Goal: Use online tool/utility: Utilize a website feature to perform a specific function

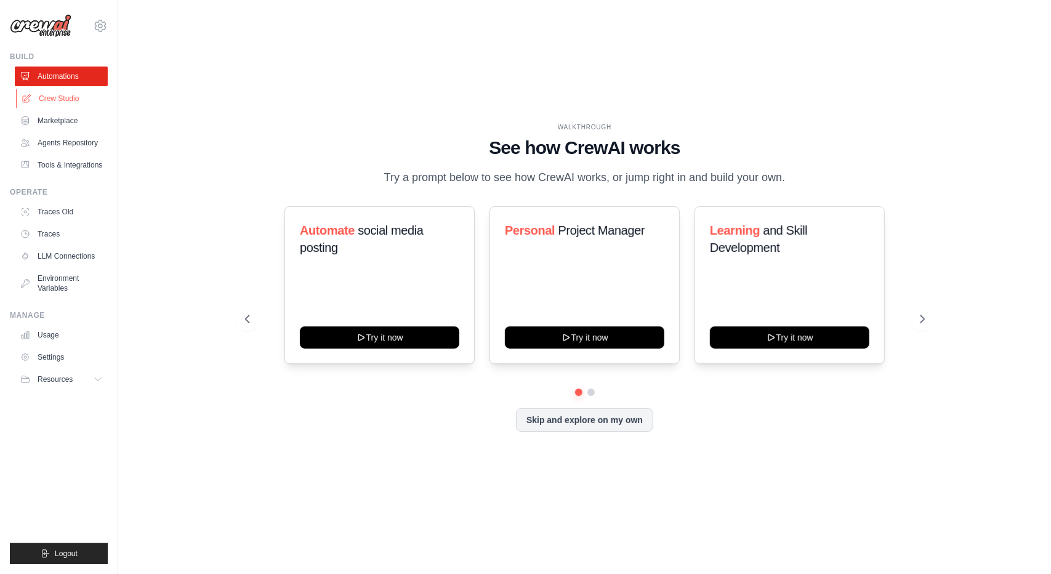
click at [49, 93] on link "Crew Studio" at bounding box center [62, 99] width 93 height 20
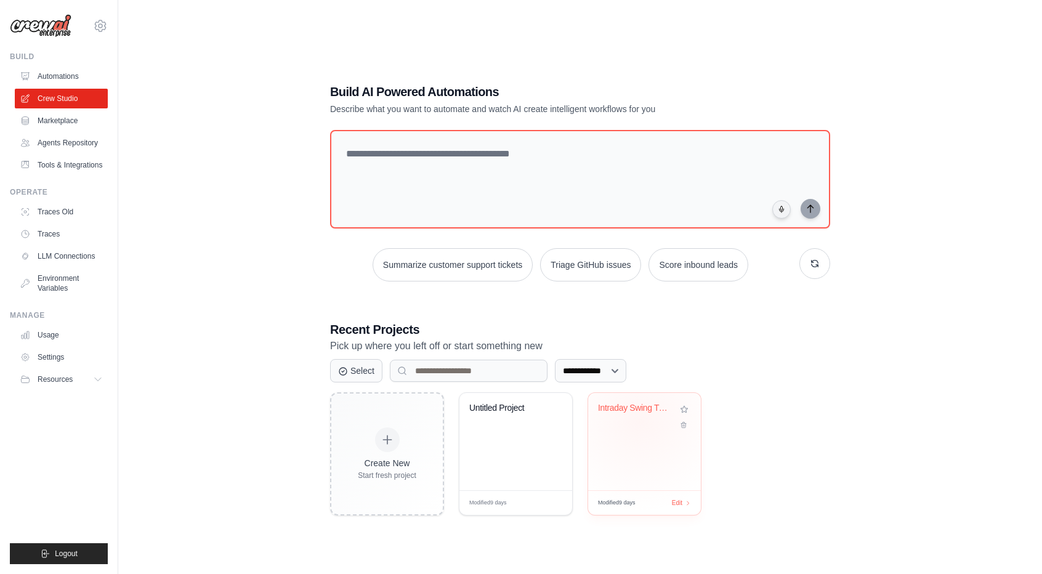
click at [640, 420] on div "Intraday Swing Trading System with ..." at bounding box center [644, 417] width 93 height 28
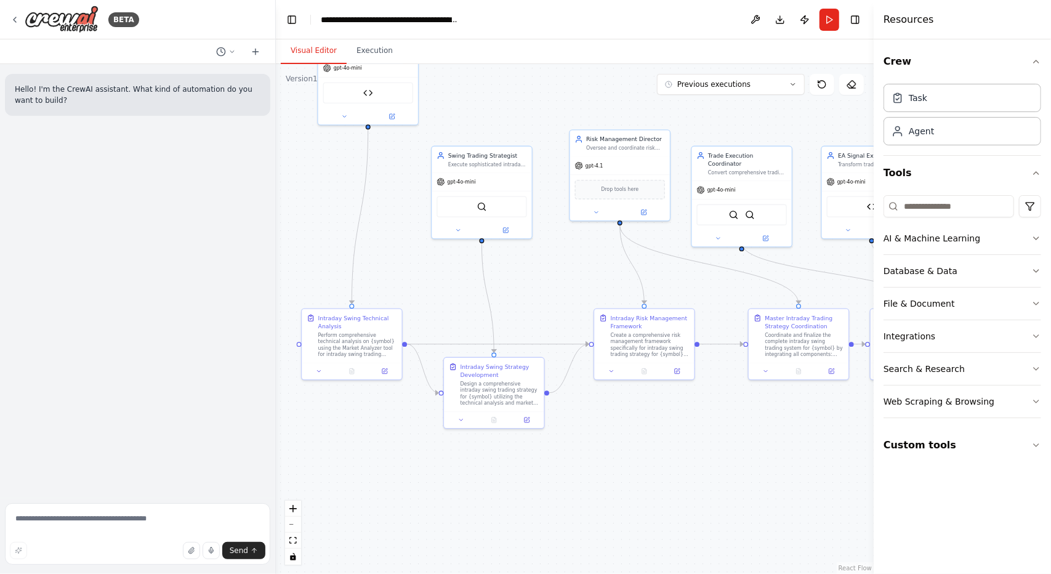
drag, startPoint x: 732, startPoint y: 343, endPoint x: 567, endPoint y: 303, distance: 169.8
click at [567, 303] on div ".deletable-edge-delete-btn { width: 20px; height: 20px; border: 0px solid #ffff…" at bounding box center [575, 319] width 598 height 510
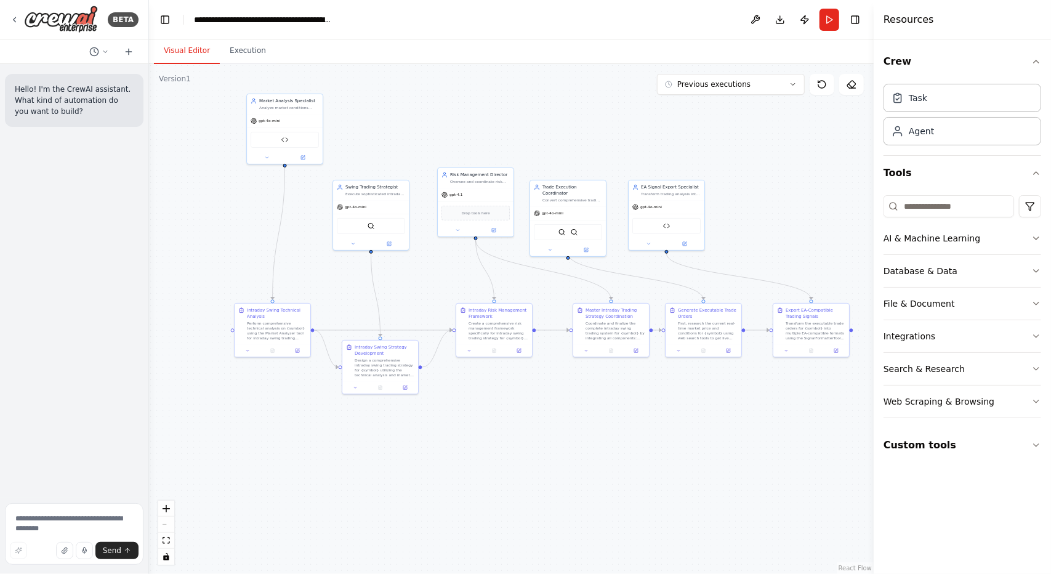
drag, startPoint x: 273, startPoint y: 131, endPoint x: 149, endPoint y: 116, distance: 125.1
click at [149, 116] on div "**********" at bounding box center [525, 287] width 1051 height 574
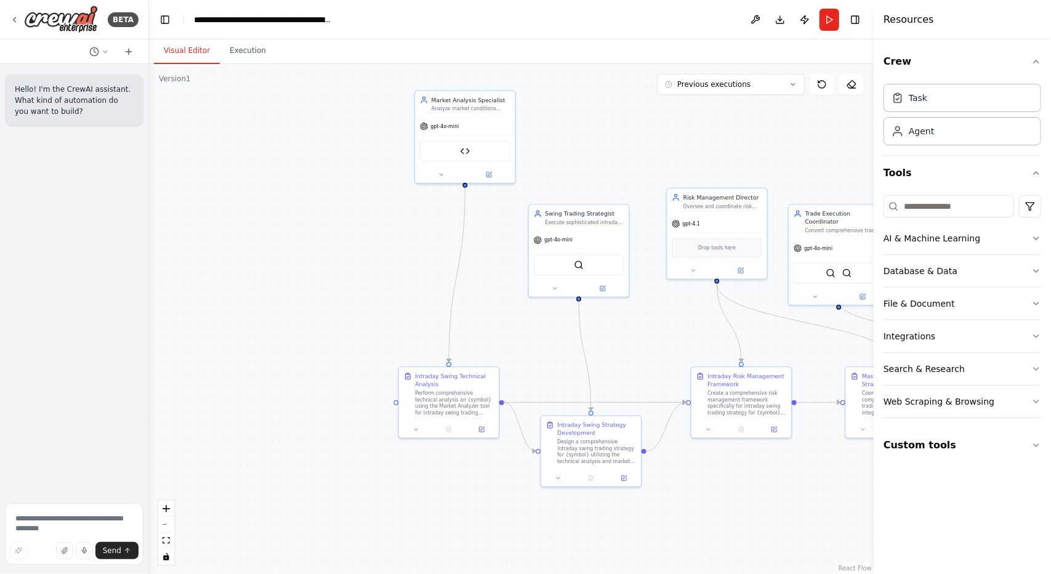
drag, startPoint x: 387, startPoint y: 254, endPoint x: 660, endPoint y: 311, distance: 279.1
click at [660, 311] on div ".deletable-edge-delete-btn { width: 20px; height: 20px; border: 0px solid #ffff…" at bounding box center [511, 319] width 725 height 510
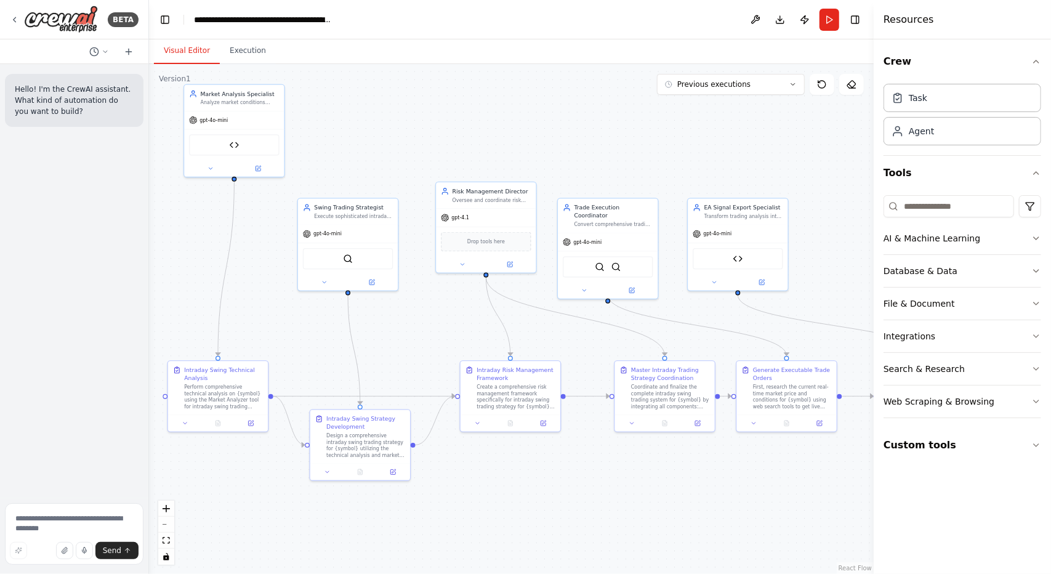
drag, startPoint x: 660, startPoint y: 340, endPoint x: 430, endPoint y: 334, distance: 230.3
click at [430, 334] on div ".deletable-edge-delete-btn { width: 20px; height: 20px; border: 0px solid #ffff…" at bounding box center [511, 319] width 725 height 510
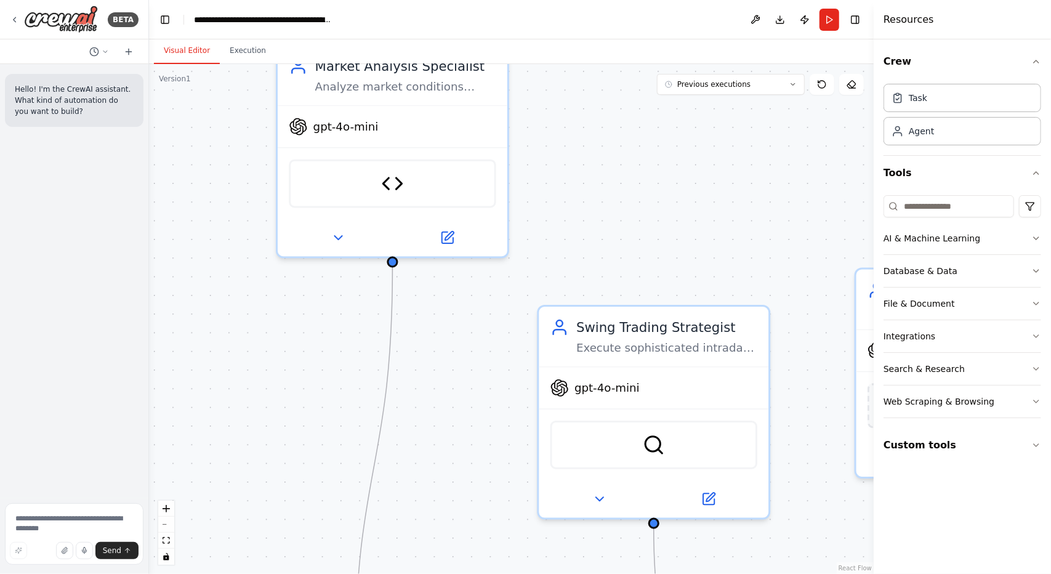
drag, startPoint x: 394, startPoint y: 189, endPoint x: 720, endPoint y: 230, distance: 328.2
click at [720, 230] on div ".deletable-edge-delete-btn { width: 20px; height: 20px; border: 0px solid #ffff…" at bounding box center [511, 319] width 725 height 510
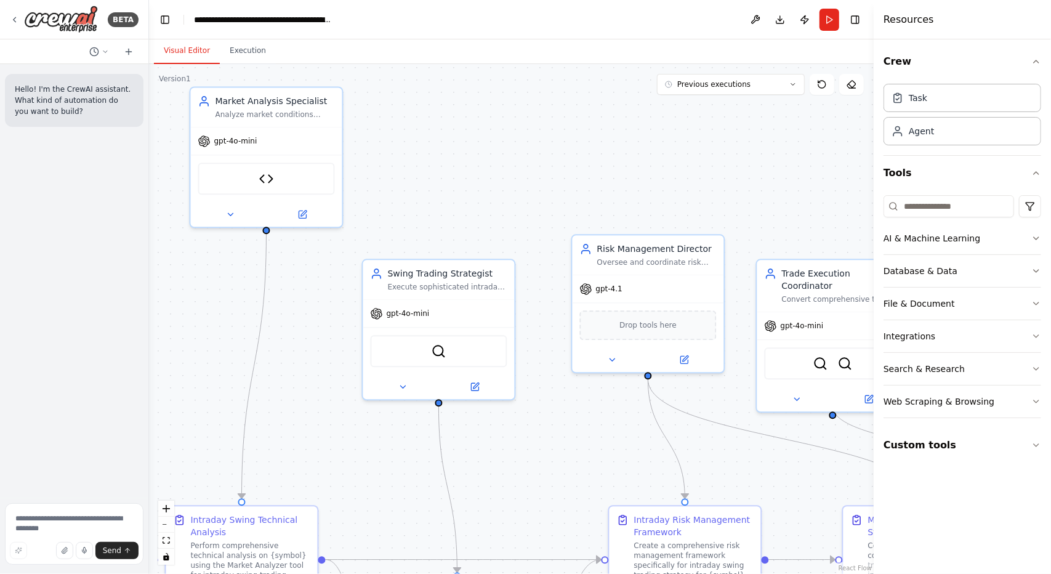
drag, startPoint x: 654, startPoint y: 219, endPoint x: 431, endPoint y: 204, distance: 223.3
click at [431, 204] on div ".deletable-edge-delete-btn { width: 20px; height: 20px; border: 0px solid #ffff…" at bounding box center [511, 319] width 725 height 510
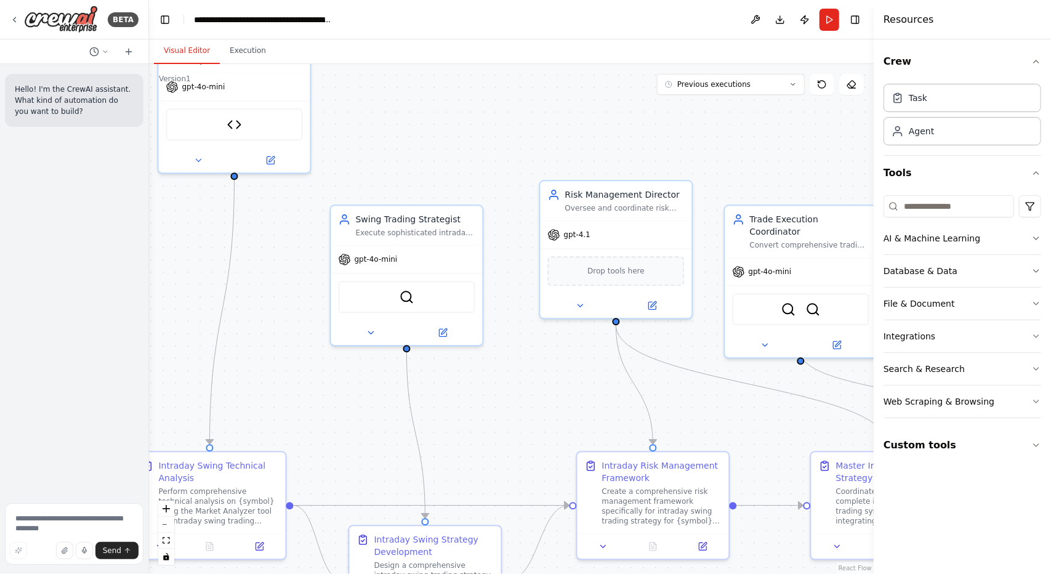
drag, startPoint x: 510, startPoint y: 228, endPoint x: 478, endPoint y: 174, distance: 62.9
click at [478, 174] on div ".deletable-edge-delete-btn { width: 20px; height: 20px; border: 0px solid #ffff…" at bounding box center [511, 319] width 725 height 510
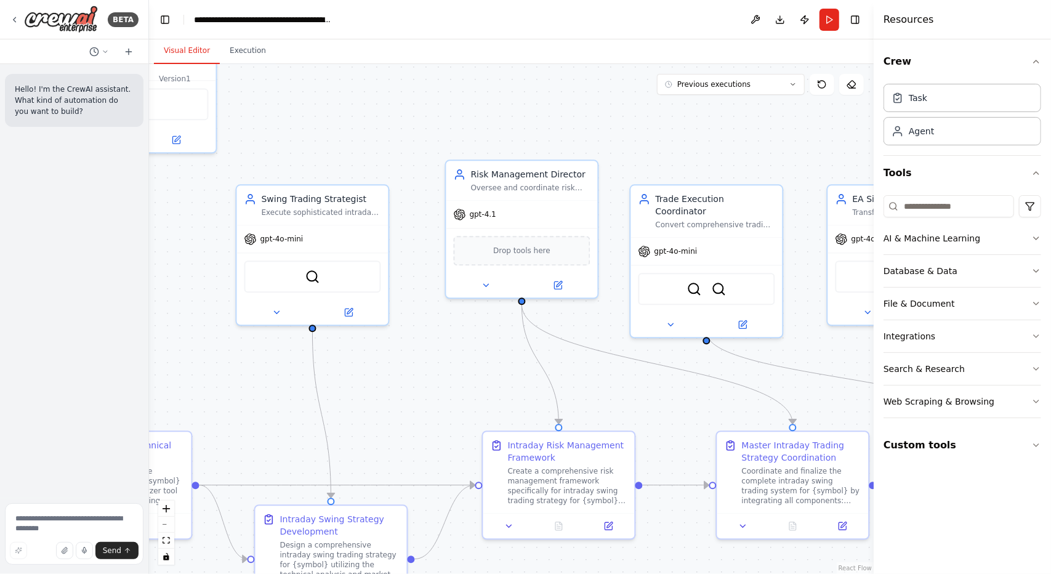
drag, startPoint x: 537, startPoint y: 392, endPoint x: 443, endPoint y: 356, distance: 99.9
click at [443, 371] on div ".deletable-edge-delete-btn { width: 20px; height: 20px; border: 0px solid #ffff…" at bounding box center [511, 319] width 725 height 510
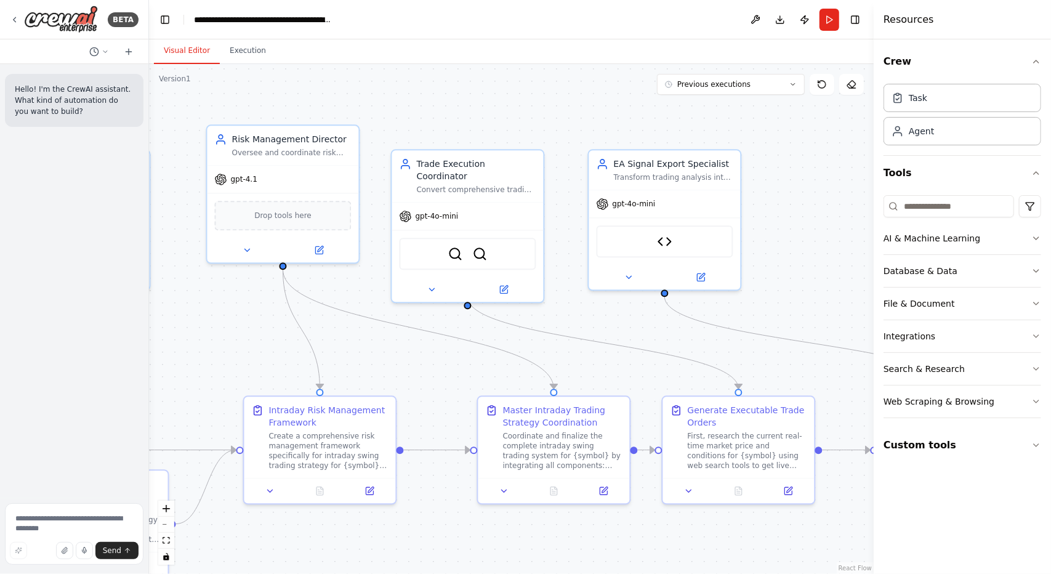
drag, startPoint x: 547, startPoint y: 317, endPoint x: 340, endPoint y: 289, distance: 208.8
click at [340, 289] on div ".deletable-edge-delete-btn { width: 20px; height: 20px; border: 0px solid #ffff…" at bounding box center [511, 319] width 725 height 510
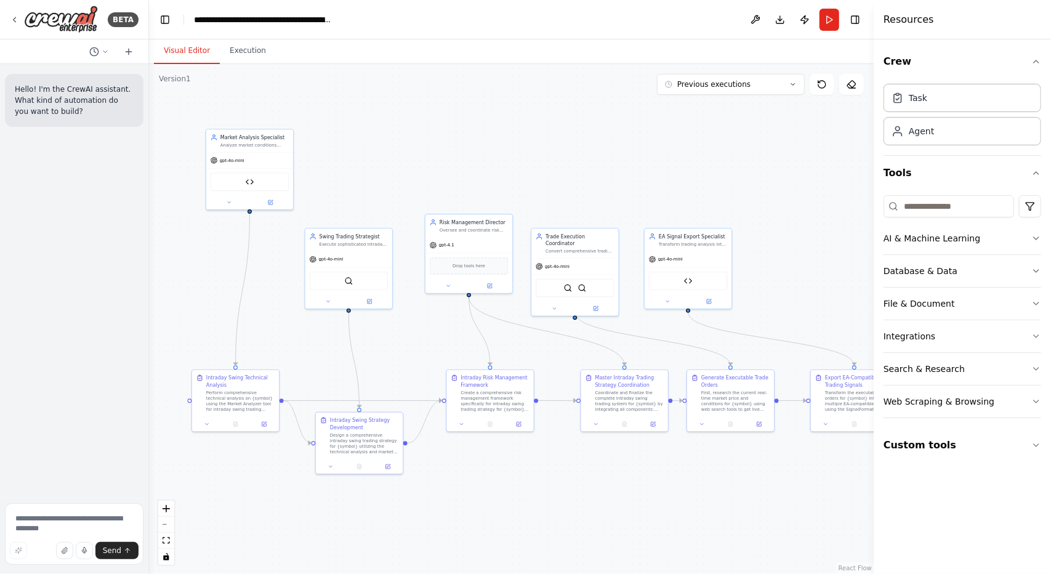
drag, startPoint x: 561, startPoint y: 469, endPoint x: 569, endPoint y: 451, distance: 19.8
click at [569, 451] on div ".deletable-edge-delete-btn { width: 20px; height: 20px; border: 0px solid #ffff…" at bounding box center [511, 319] width 725 height 510
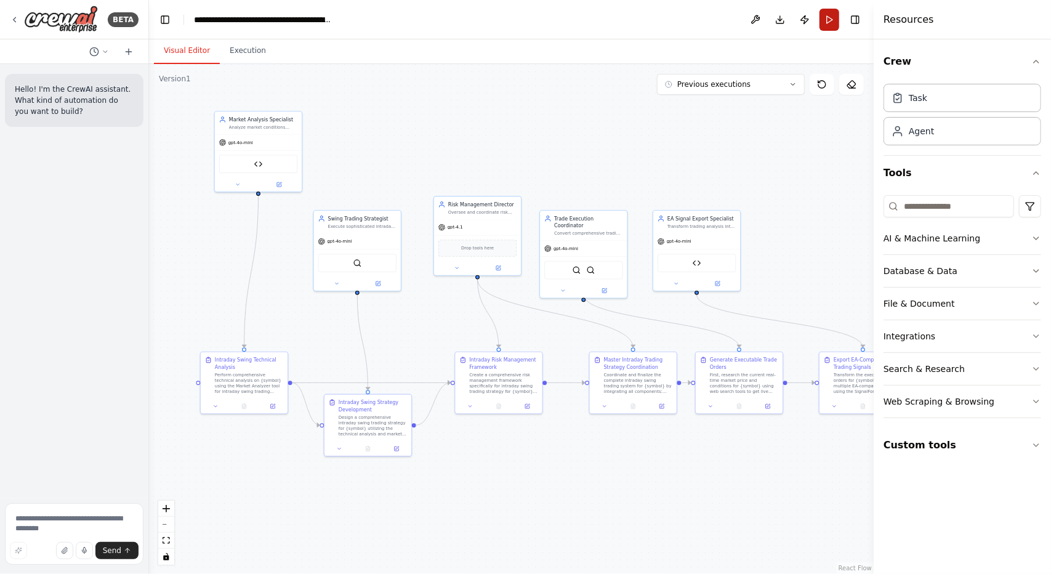
click at [829, 25] on button "Run" at bounding box center [829, 20] width 20 height 22
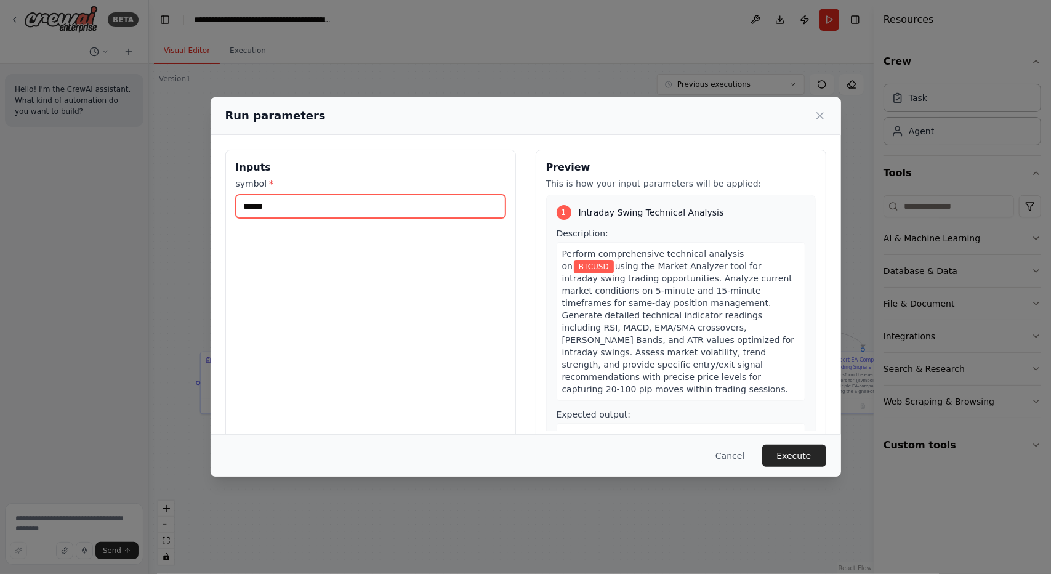
drag, startPoint x: 300, startPoint y: 208, endPoint x: 164, endPoint y: 194, distance: 136.2
click at [164, 194] on div "Run parameters Inputs symbol * ****** Preview This is how your input parameters…" at bounding box center [525, 287] width 1051 height 574
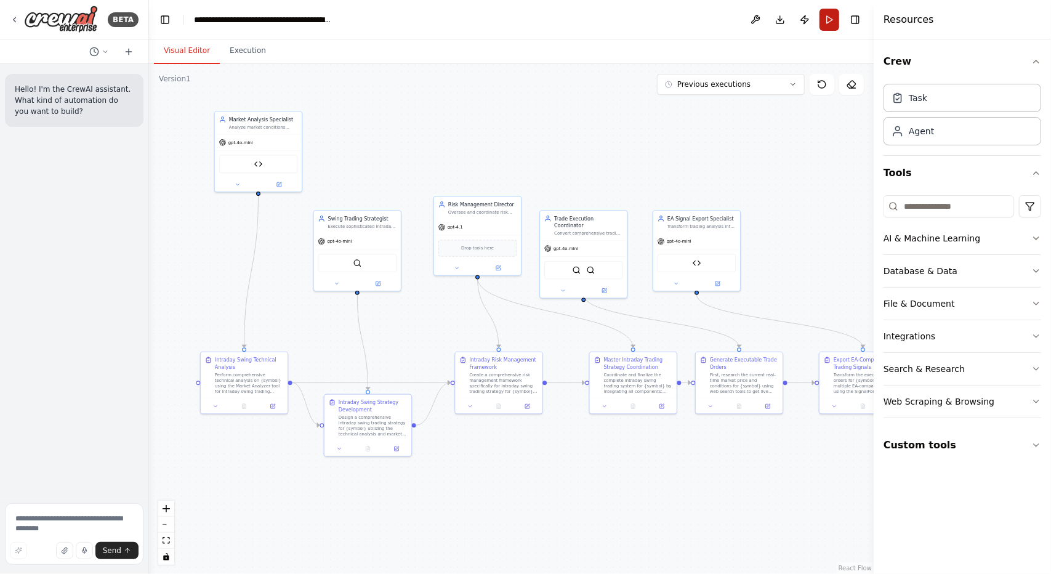
click at [825, 25] on button "Run" at bounding box center [829, 20] width 20 height 22
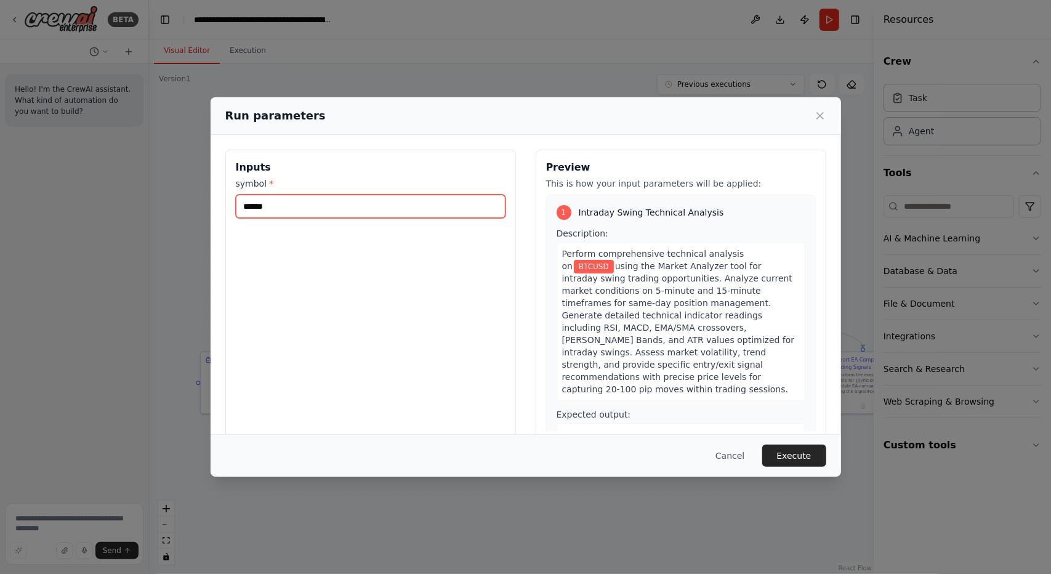
click at [373, 211] on input "******" at bounding box center [371, 206] width 270 height 23
type input "*"
type input "******"
click at [789, 452] on button "Execute" at bounding box center [794, 455] width 64 height 22
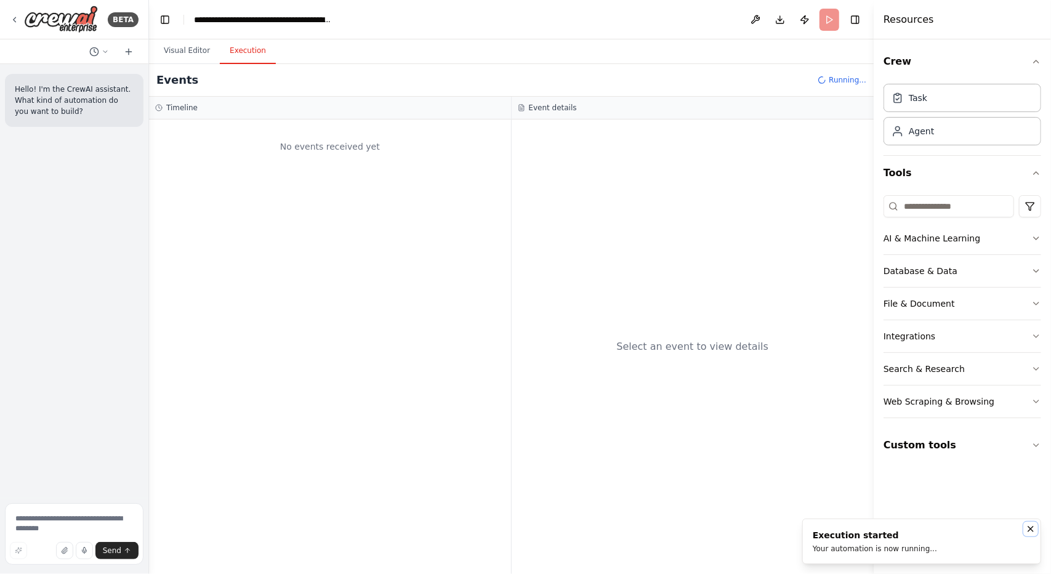
click at [1030, 526] on icon "Notifications (F8)" at bounding box center [1031, 529] width 10 height 10
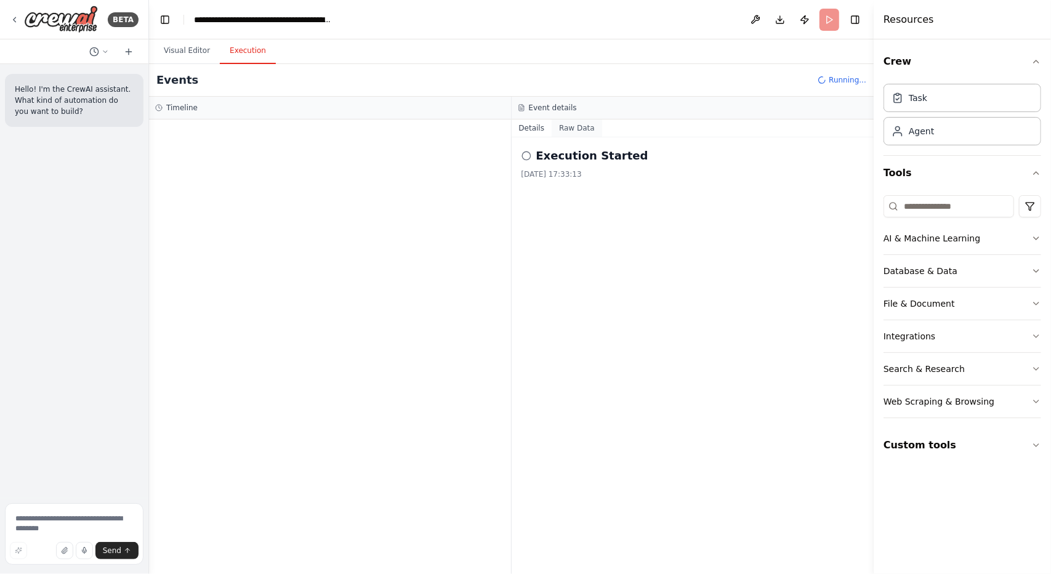
click at [577, 125] on button "Raw Data" at bounding box center [577, 127] width 50 height 17
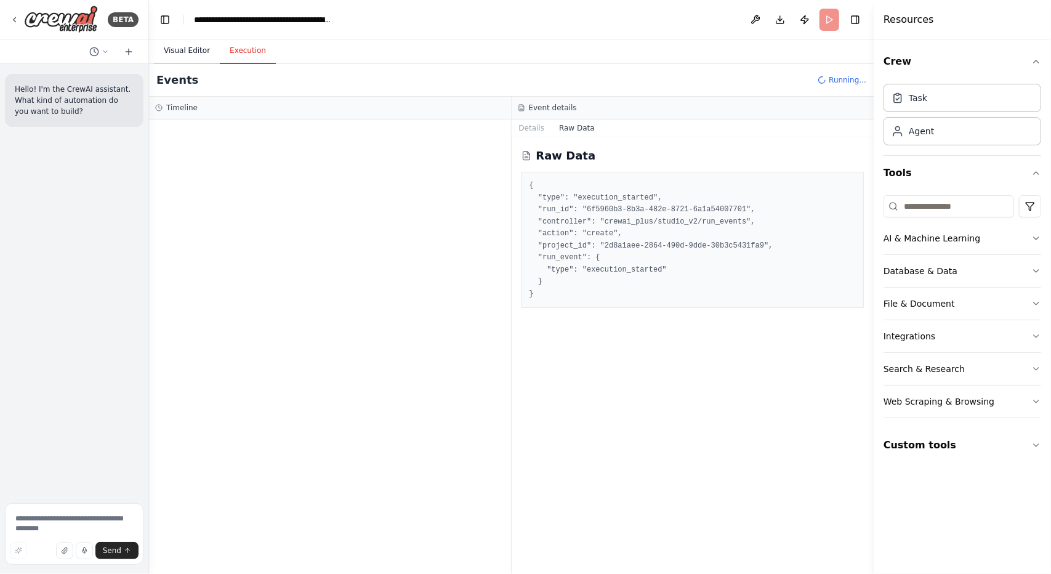
click at [171, 50] on button "Visual Editor" at bounding box center [187, 51] width 66 height 26
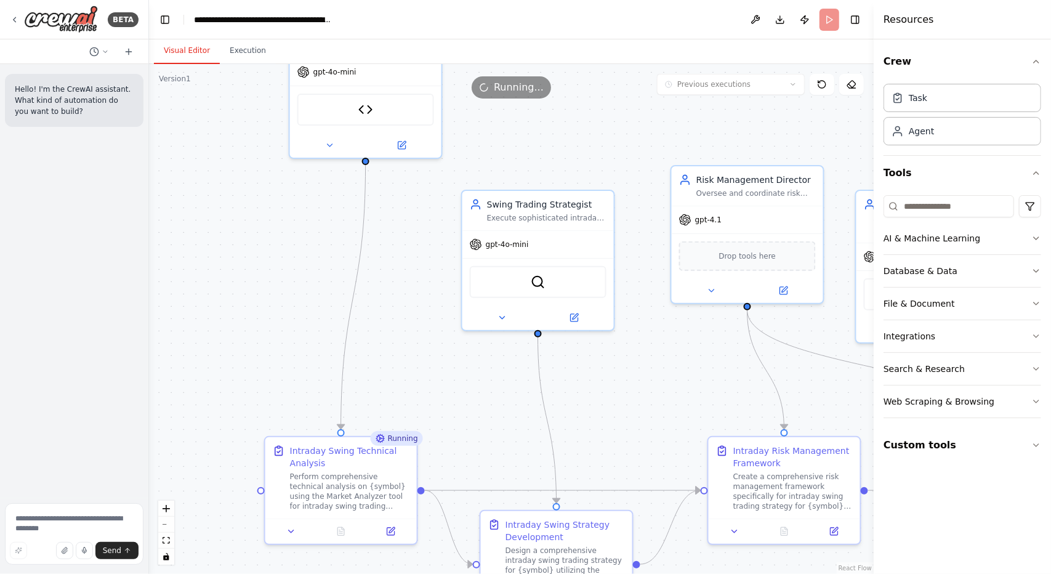
drag, startPoint x: 310, startPoint y: 230, endPoint x: 648, endPoint y: 382, distance: 370.0
click at [648, 382] on div ".deletable-edge-delete-btn { width: 20px; height: 20px; border: 0px solid #ffff…" at bounding box center [511, 319] width 725 height 510
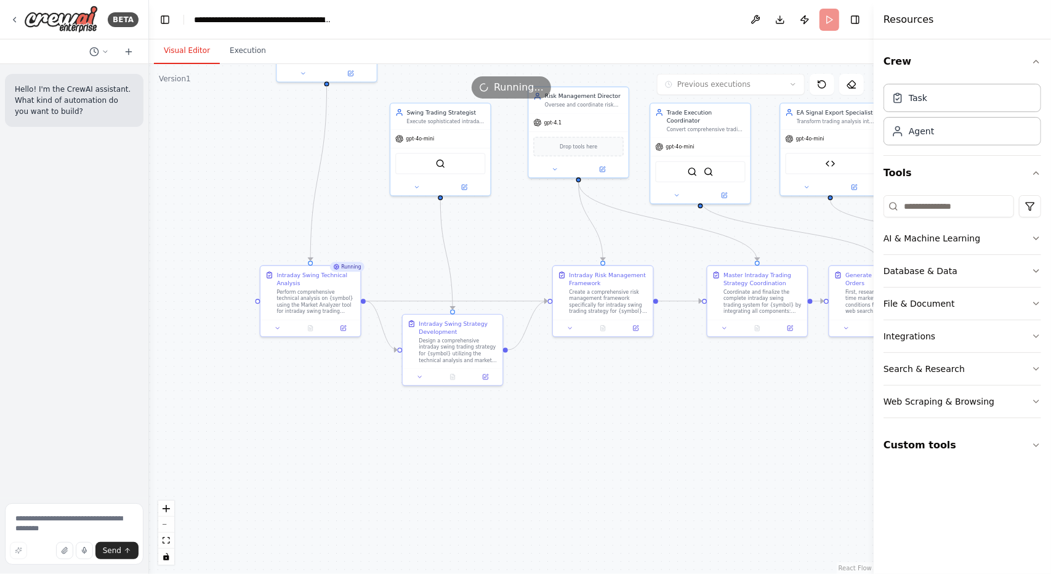
drag, startPoint x: 532, startPoint y: 424, endPoint x: 396, endPoint y: 272, distance: 204.0
click at [396, 272] on div ".deletable-edge-delete-btn { width: 20px; height: 20px; border: 0px solid #ffff…" at bounding box center [511, 319] width 725 height 510
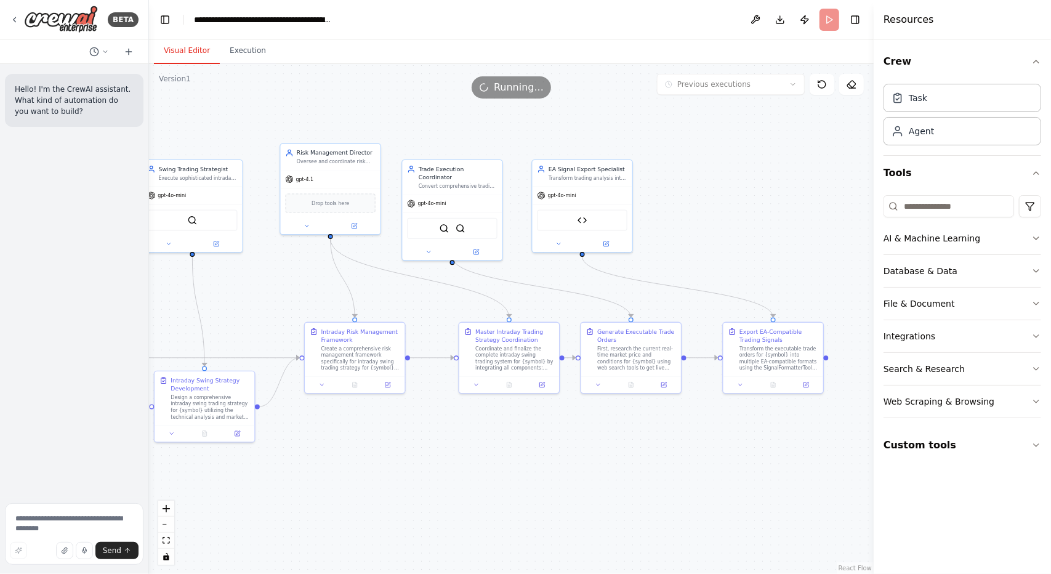
drag, startPoint x: 617, startPoint y: 459, endPoint x: 369, endPoint y: 513, distance: 253.2
click at [369, 513] on div ".deletable-edge-delete-btn { width: 20px; height: 20px; border: 0px solid #ffff…" at bounding box center [511, 319] width 725 height 510
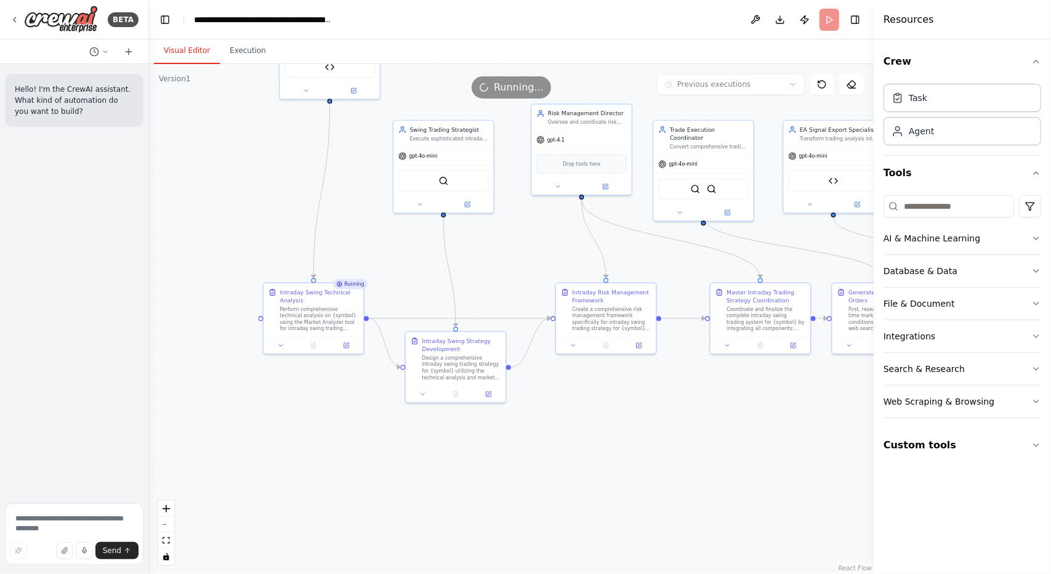
drag, startPoint x: 408, startPoint y: 488, endPoint x: 643, endPoint y: 454, distance: 237.7
click at [643, 454] on div ".deletable-edge-delete-btn { width: 20px; height: 20px; border: 0px solid #ffff…" at bounding box center [511, 319] width 725 height 510
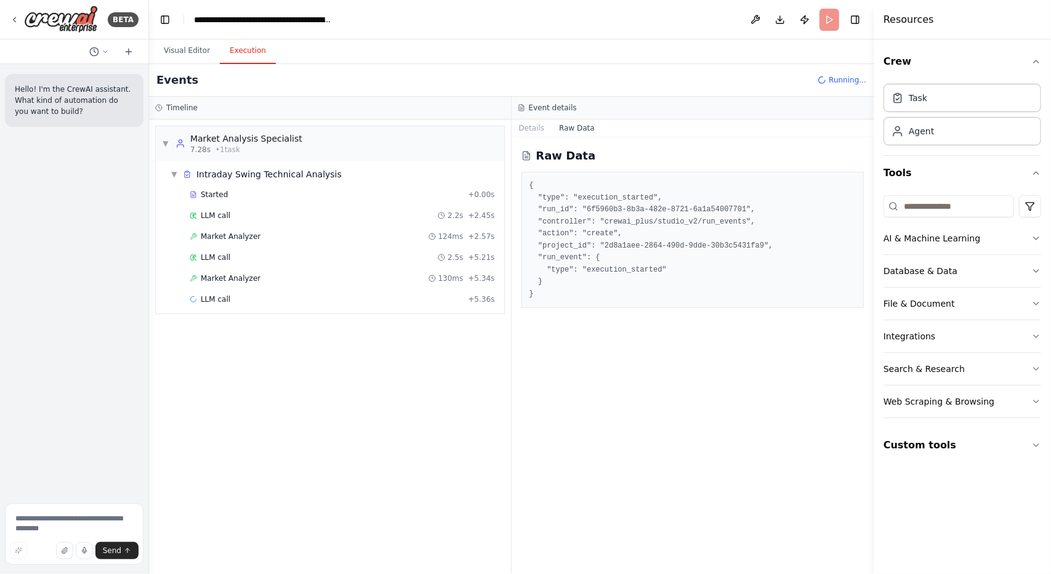
click at [251, 54] on button "Execution" at bounding box center [248, 51] width 56 height 26
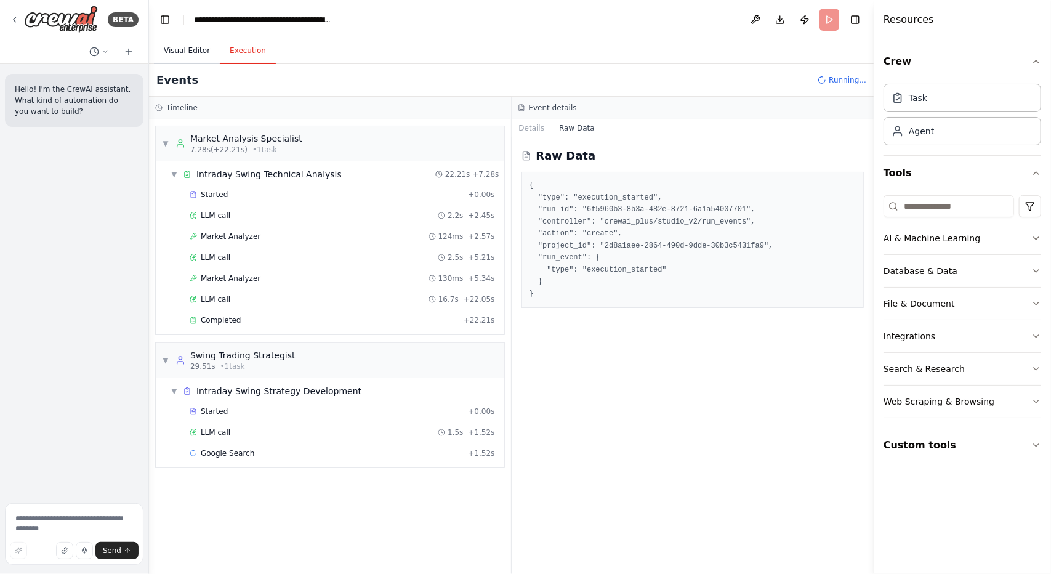
click at [182, 46] on button "Visual Editor" at bounding box center [187, 51] width 66 height 26
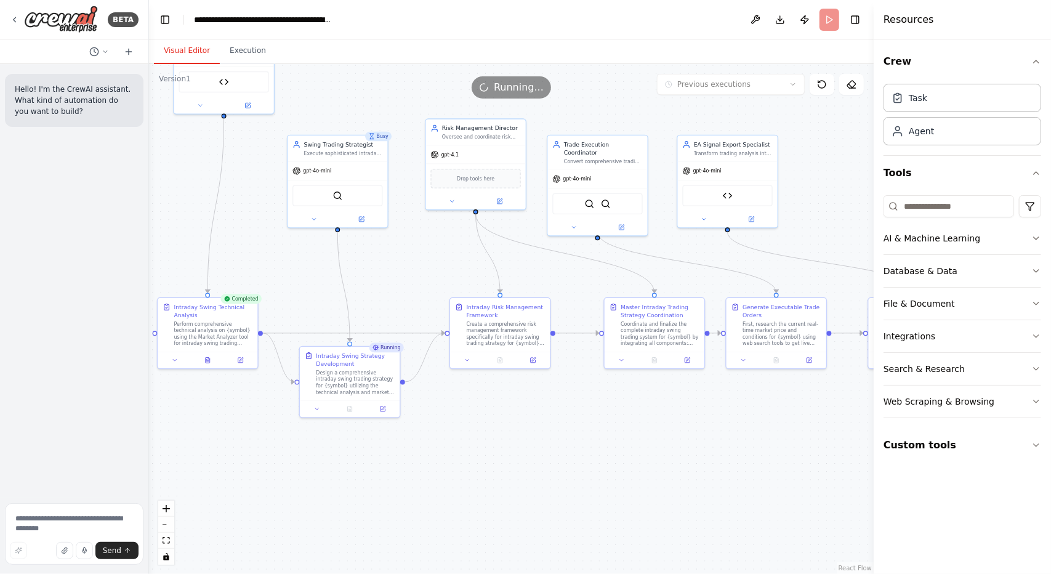
drag, startPoint x: 712, startPoint y: 464, endPoint x: 606, endPoint y: 479, distance: 106.9
click at [606, 479] on div ".deletable-edge-delete-btn { width: 20px; height: 20px; border: 0px solid #ffff…" at bounding box center [511, 319] width 725 height 510
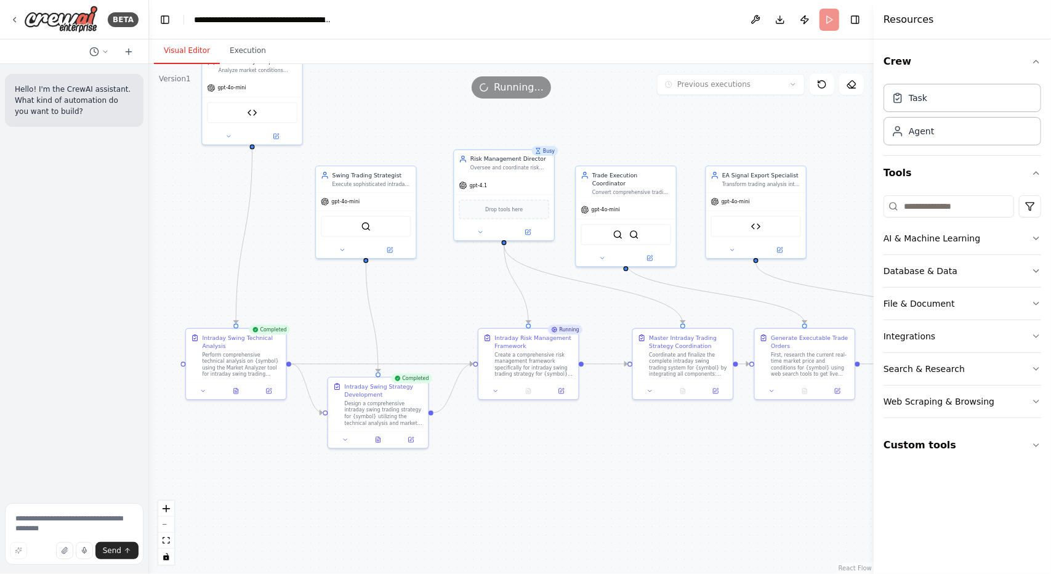
drag, startPoint x: 528, startPoint y: 267, endPoint x: 580, endPoint y: 328, distance: 79.9
click at [580, 328] on div ".deletable-edge-delete-btn { width: 20px; height: 20px; border: 0px solid #ffff…" at bounding box center [511, 319] width 725 height 510
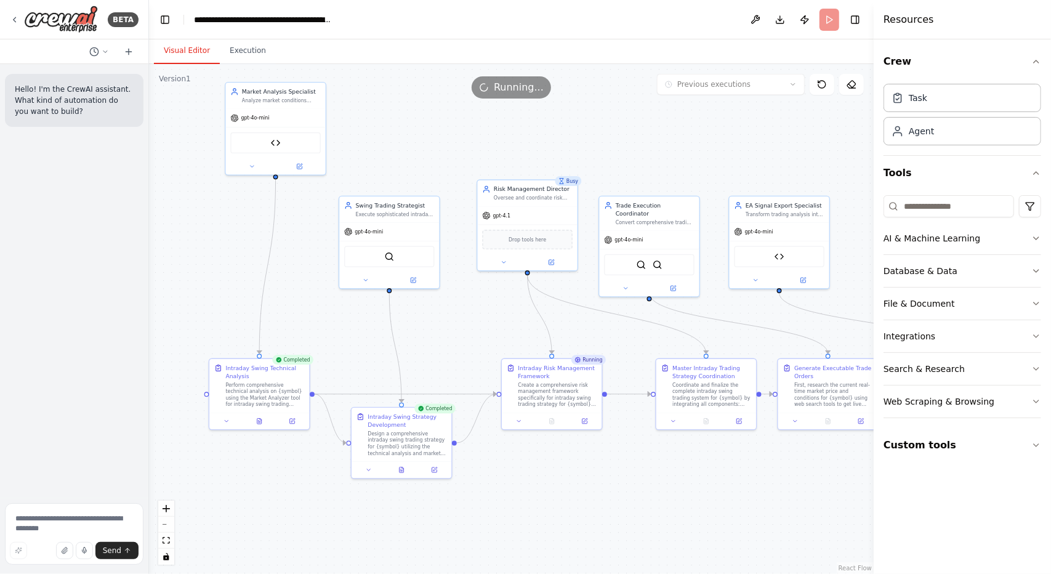
click at [593, 464] on div ".deletable-edge-delete-btn { width: 20px; height: 20px; border: 0px solid #ffff…" at bounding box center [511, 319] width 725 height 510
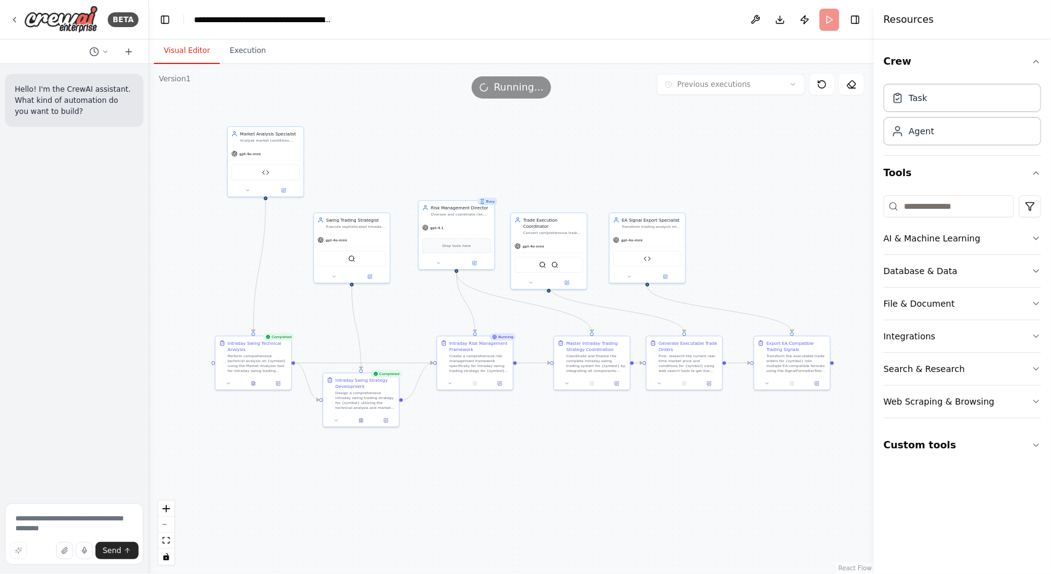
drag, startPoint x: 649, startPoint y: 483, endPoint x: 570, endPoint y: 435, distance: 92.5
click at [570, 435] on div ".deletable-edge-delete-btn { width: 20px; height: 20px; border: 0px solid #ffff…" at bounding box center [511, 319] width 725 height 510
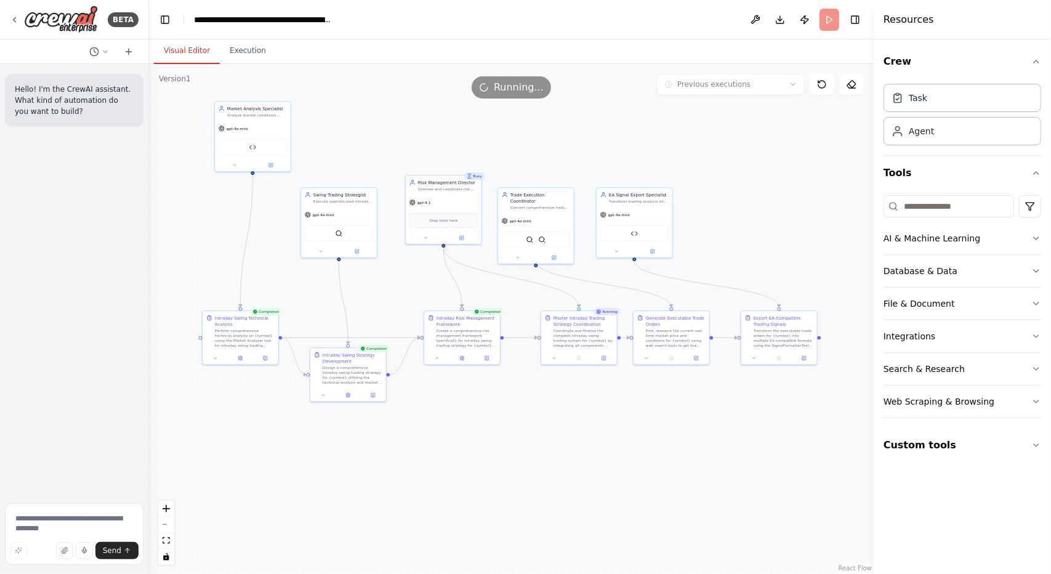
drag, startPoint x: 750, startPoint y: 459, endPoint x: 729, endPoint y: 433, distance: 32.4
click at [729, 433] on div ".deletable-edge-delete-btn { width: 20px; height: 20px; border: 0px solid #ffff…" at bounding box center [511, 319] width 725 height 510
click at [228, 42] on button "Execution" at bounding box center [248, 51] width 56 height 26
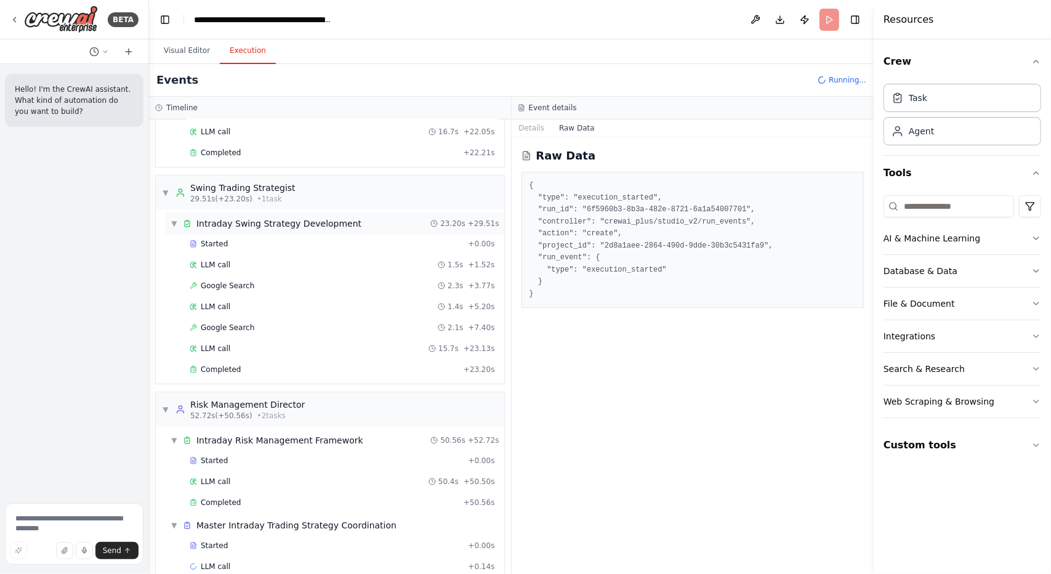
scroll to position [179, 0]
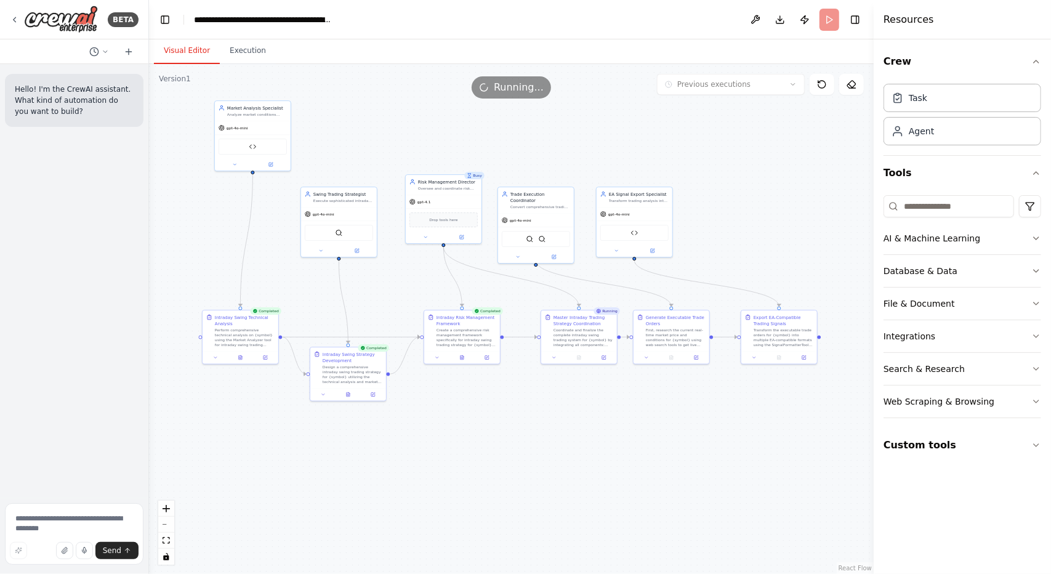
click at [191, 51] on button "Visual Editor" at bounding box center [187, 51] width 66 height 26
click at [245, 60] on button "Execution" at bounding box center [248, 51] width 56 height 26
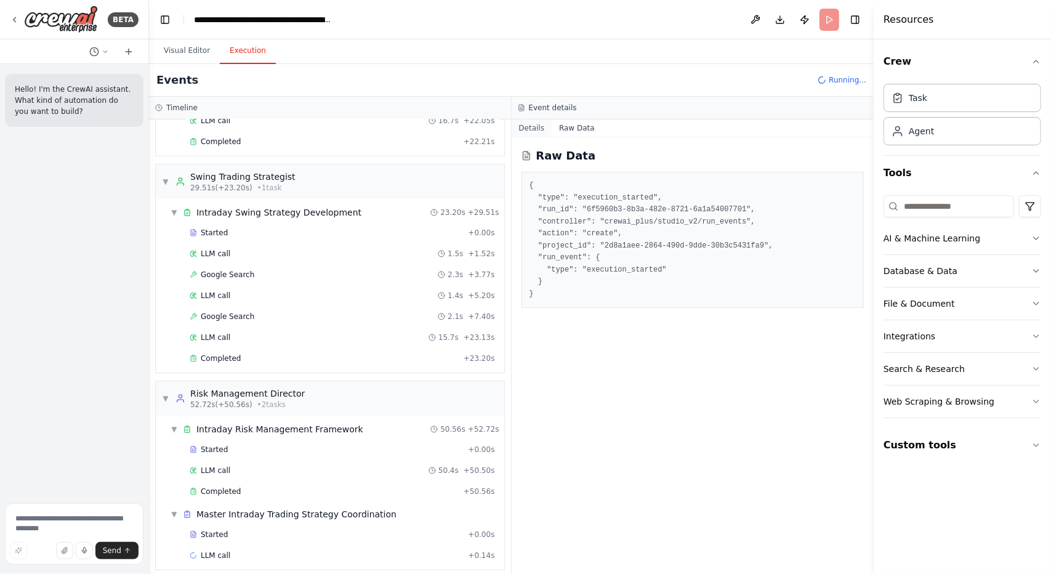
click at [521, 132] on button "Details" at bounding box center [532, 127] width 41 height 17
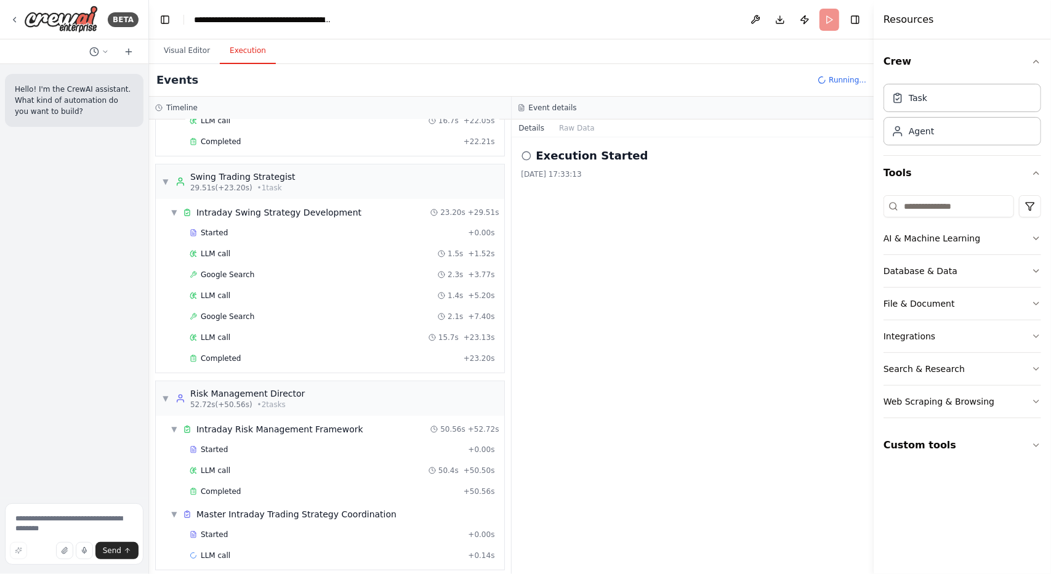
click at [593, 222] on div "Execution Started 28/09/2025, 17:33:13" at bounding box center [693, 355] width 363 height 436
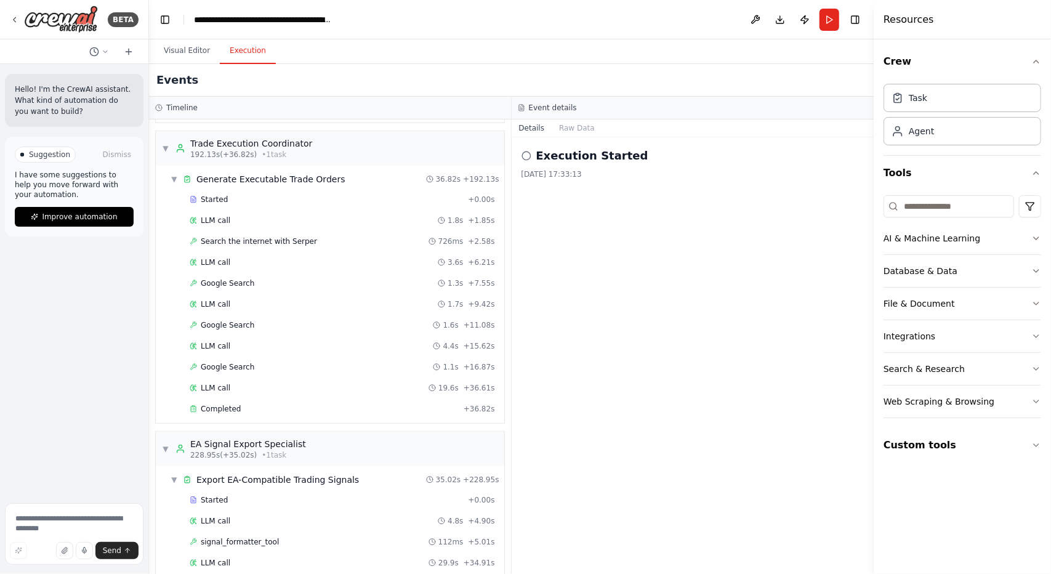
scroll to position [667, 0]
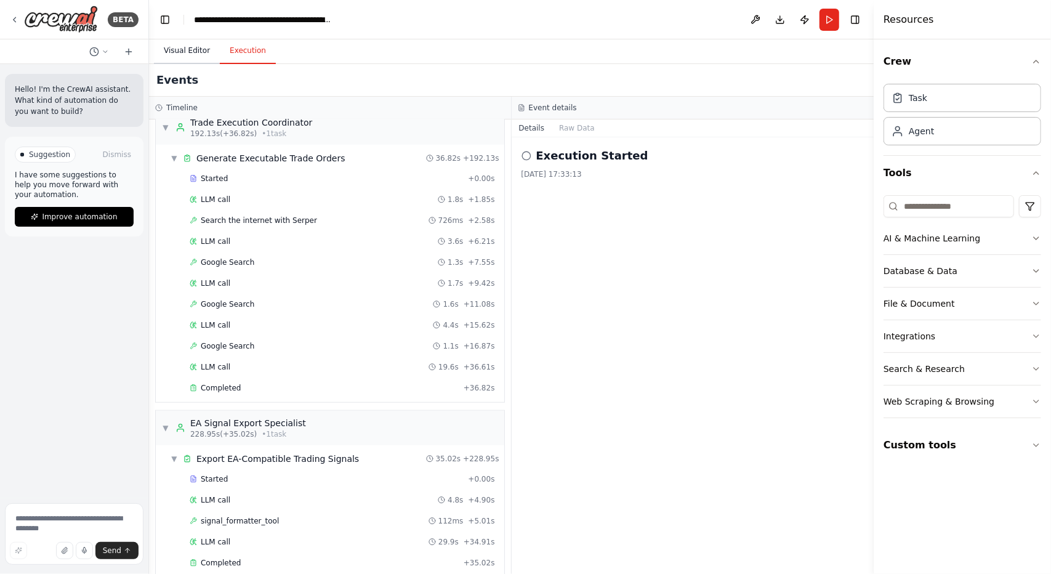
click at [186, 54] on button "Visual Editor" at bounding box center [187, 51] width 66 height 26
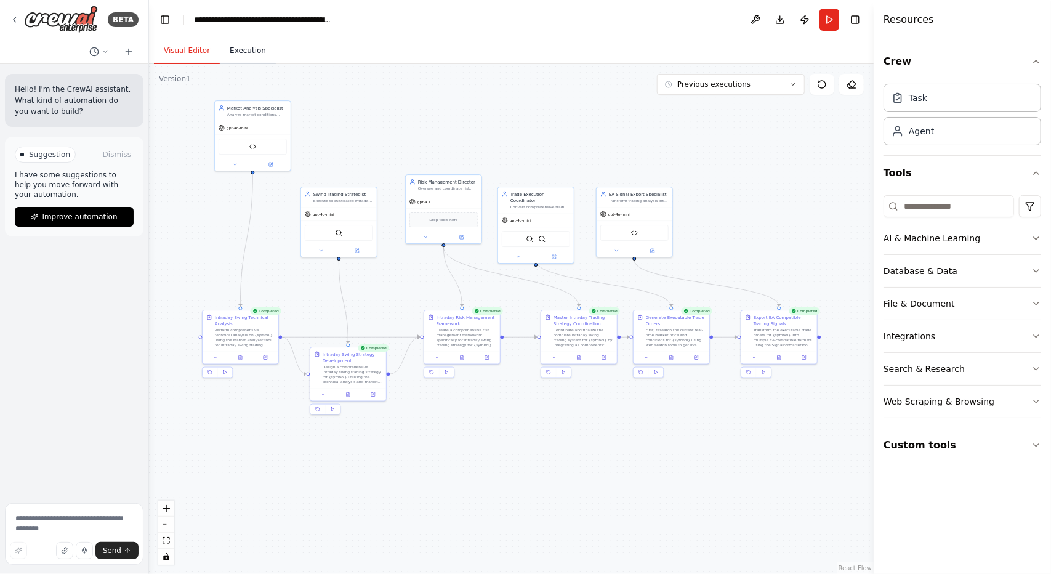
click at [260, 63] on button "Execution" at bounding box center [248, 51] width 56 height 26
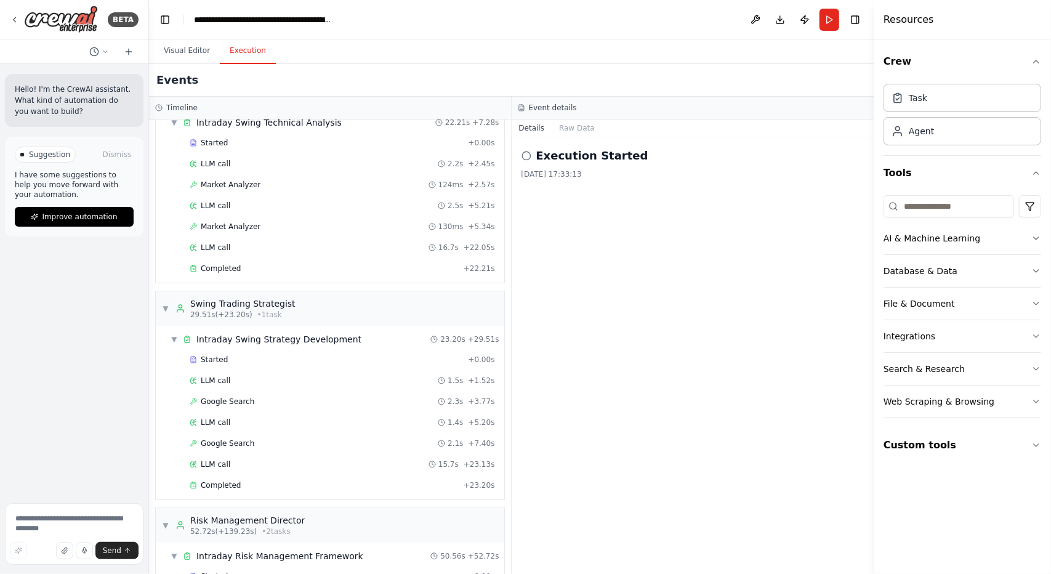
scroll to position [0, 0]
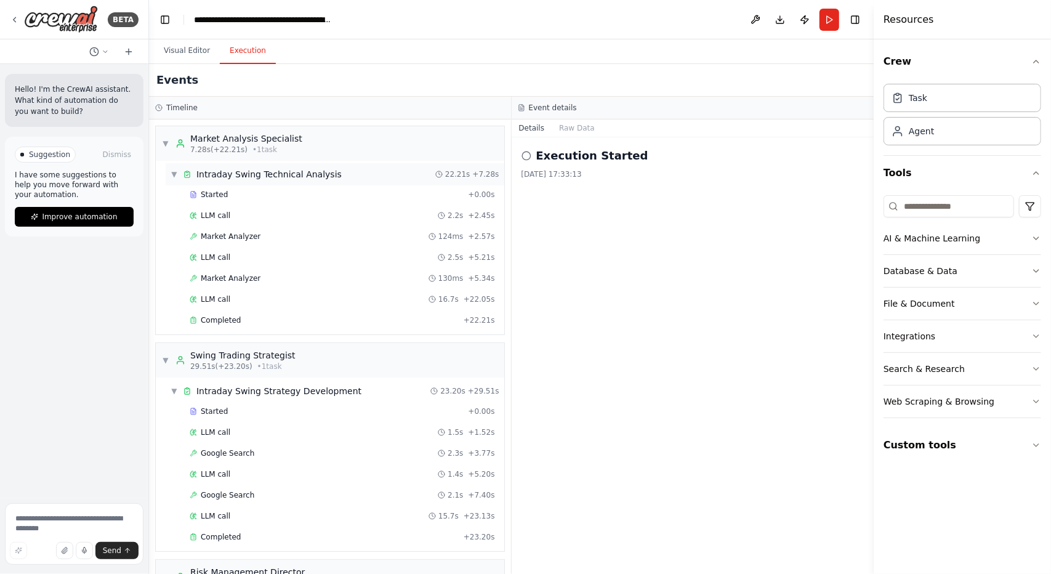
click at [167, 172] on div "▼ Intraday Swing Technical Analysis 22.21s + 7.28s" at bounding box center [335, 174] width 339 height 22
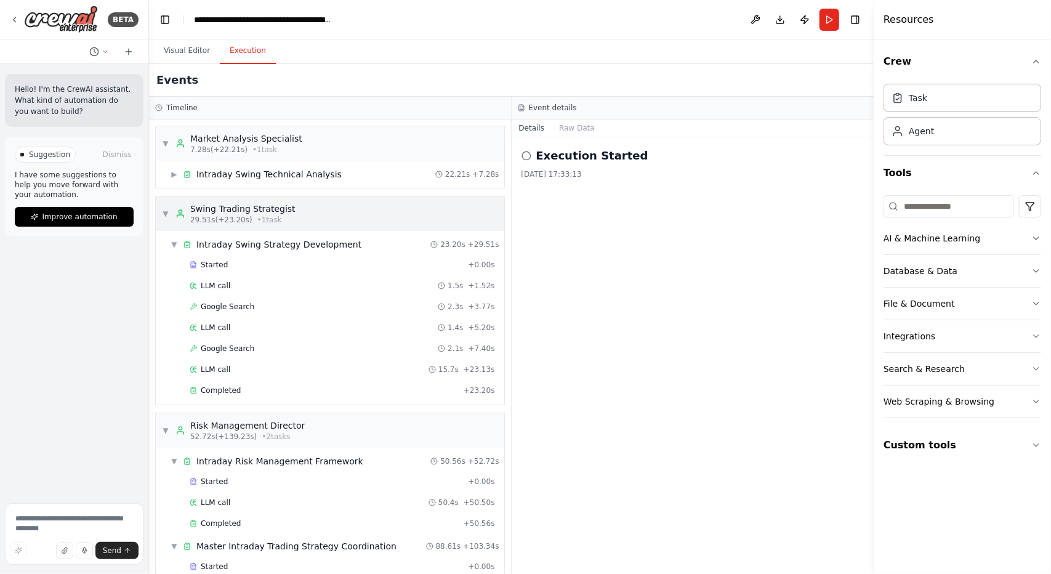
click at [169, 216] on span "▼" at bounding box center [165, 214] width 7 height 10
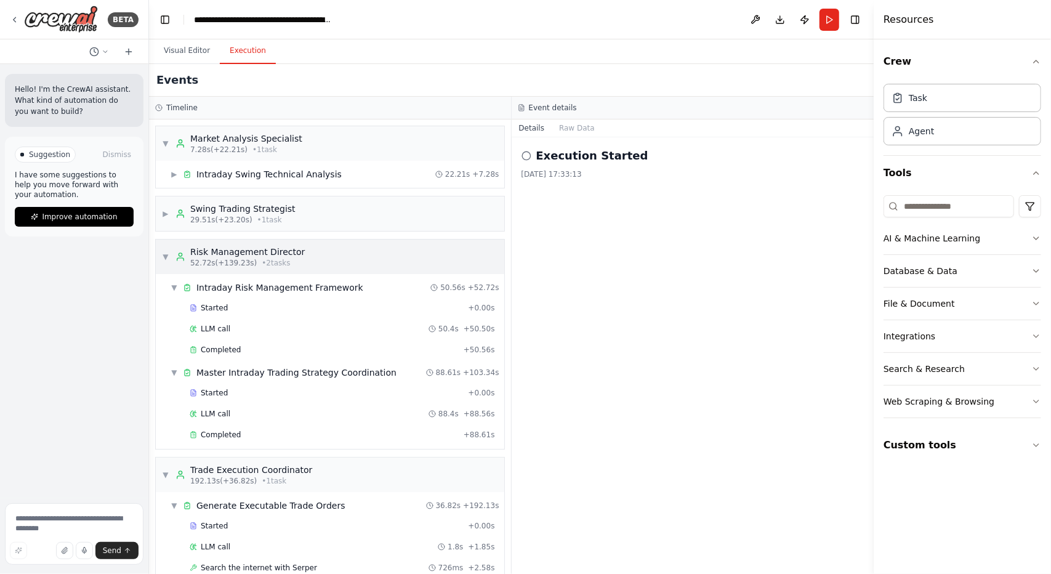
click at [167, 258] on span "▼" at bounding box center [165, 257] width 7 height 10
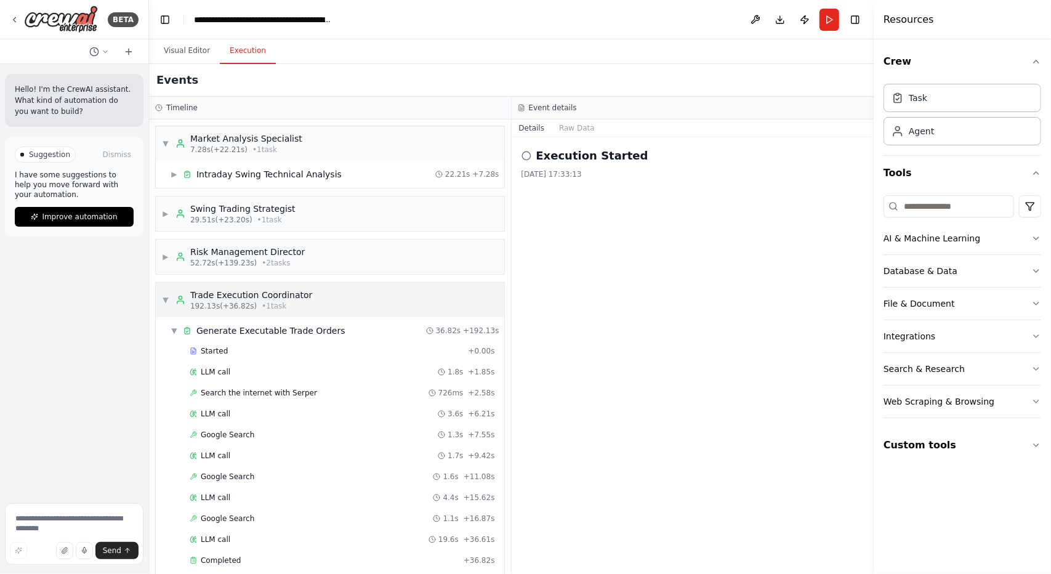
click at [163, 301] on span "▼" at bounding box center [165, 300] width 7 height 10
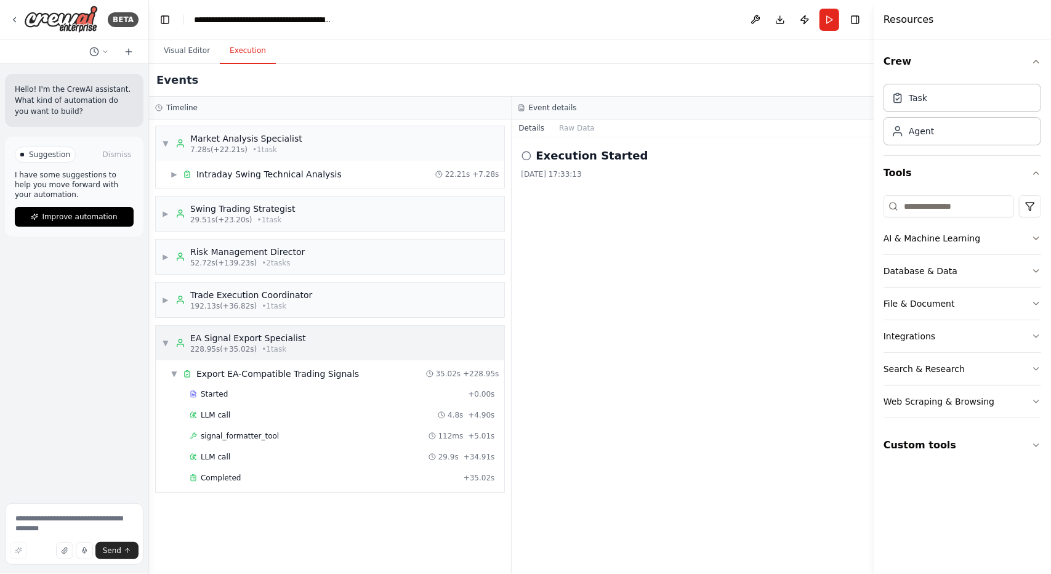
click at [164, 342] on span "▼" at bounding box center [165, 343] width 7 height 10
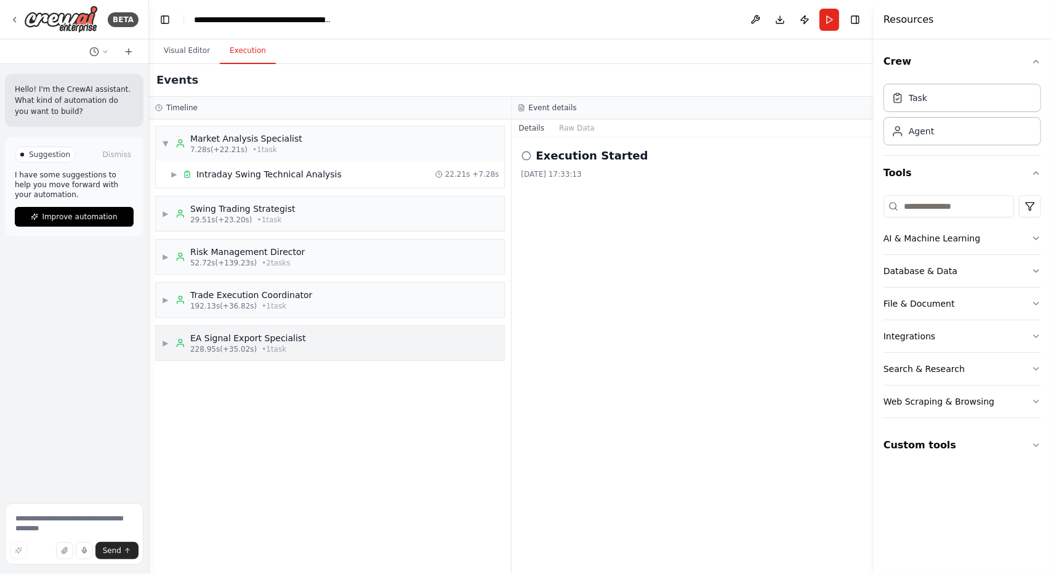
click at [166, 343] on span "▶" at bounding box center [165, 343] width 7 height 10
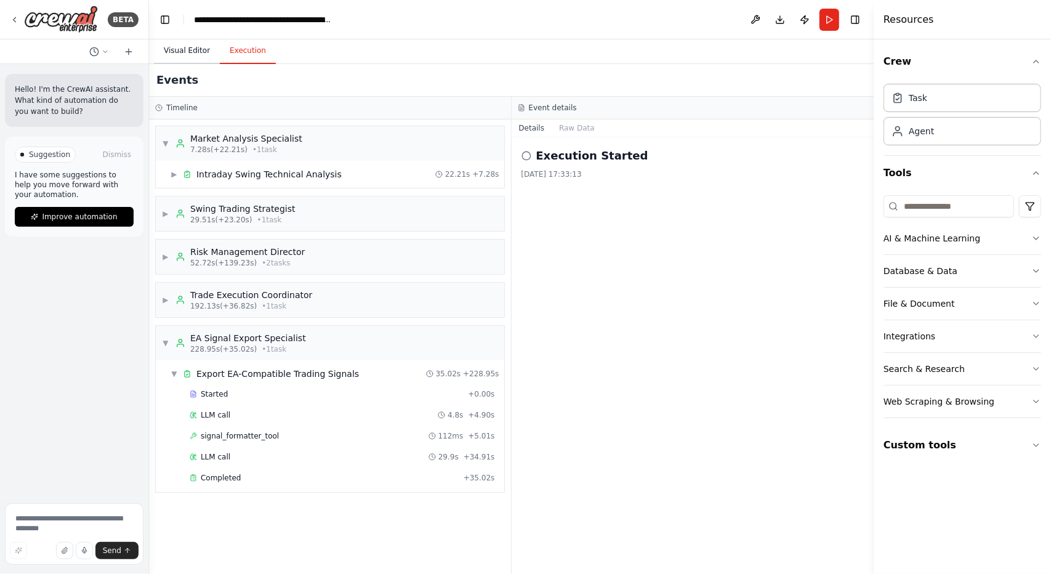
click at [185, 50] on button "Visual Editor" at bounding box center [187, 51] width 66 height 26
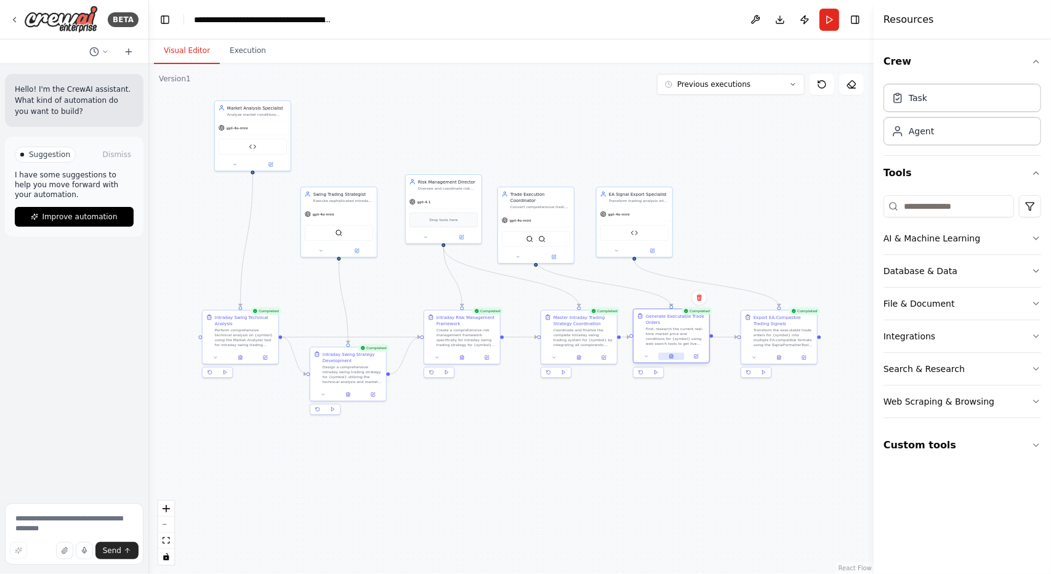
click at [671, 355] on icon at bounding box center [671, 356] width 3 height 4
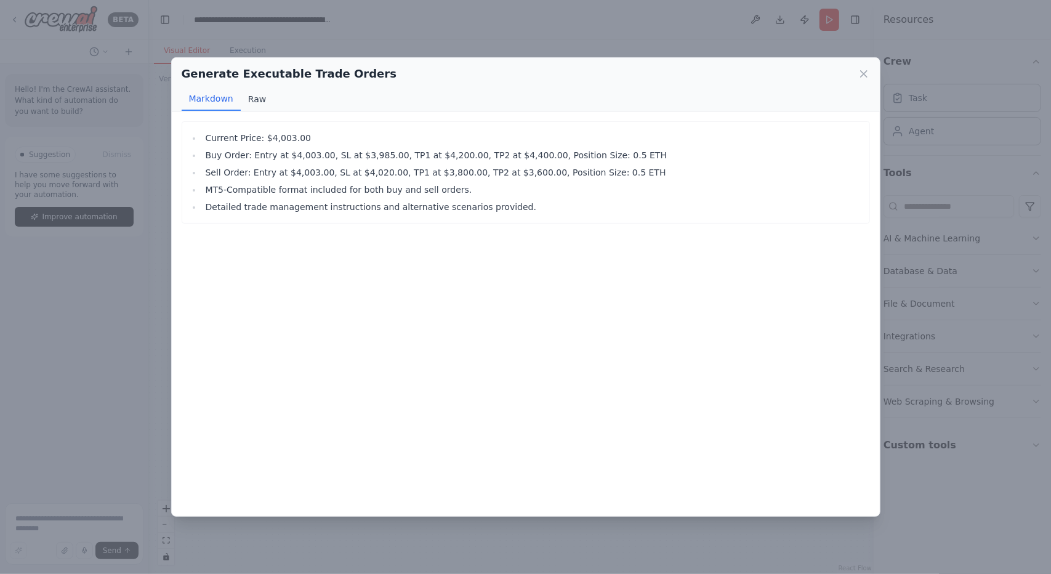
click at [264, 103] on button "Raw" at bounding box center [257, 98] width 33 height 23
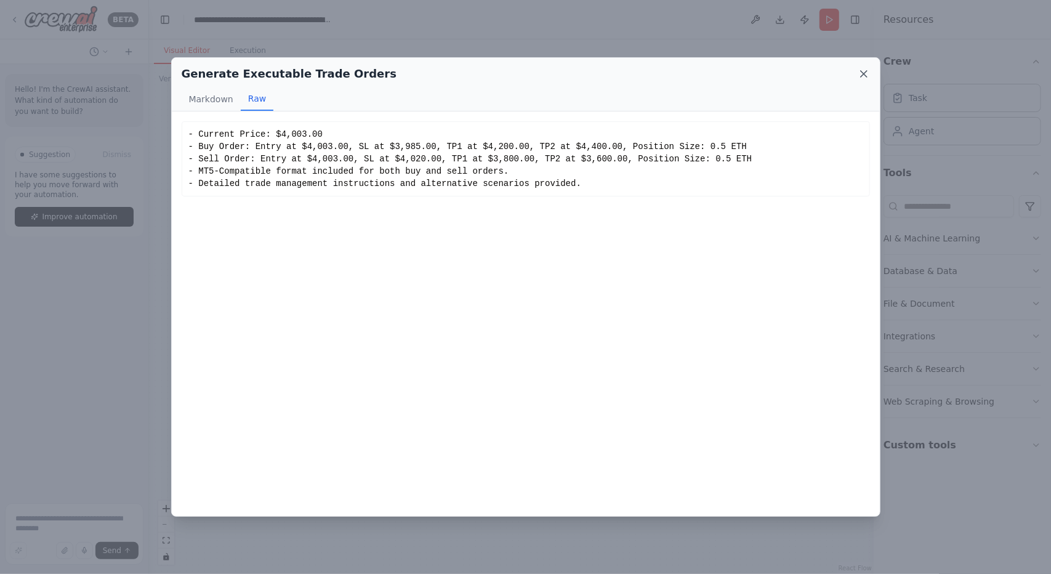
click at [861, 76] on icon at bounding box center [864, 74] width 6 height 6
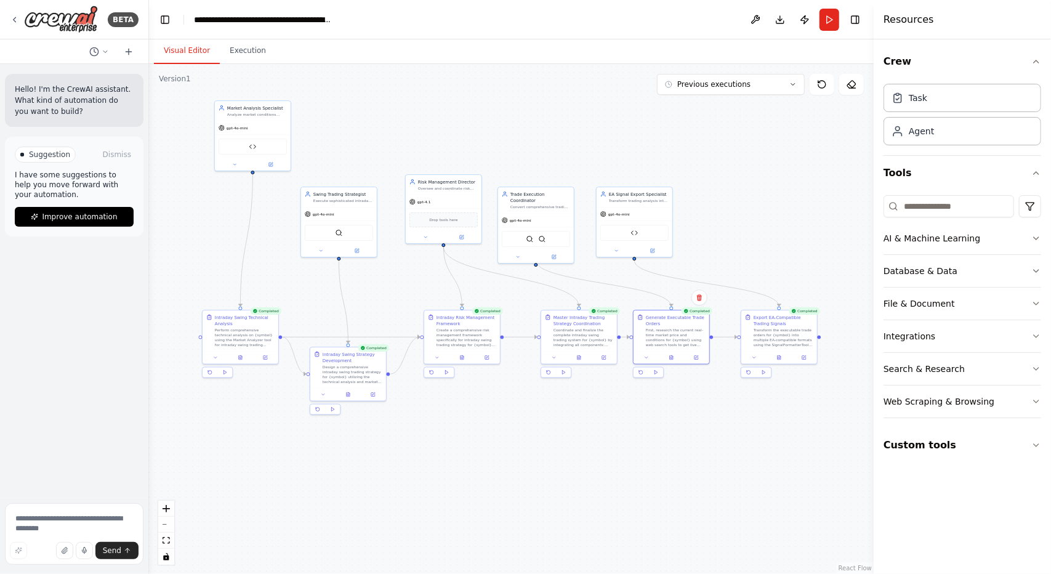
click at [674, 366] on div "Completed Generate Executable Trade Orders First, research the current real-tim…" at bounding box center [671, 344] width 77 height 68
click at [672, 360] on div at bounding box center [671, 356] width 76 height 13
click at [671, 356] on icon at bounding box center [671, 356] width 3 height 4
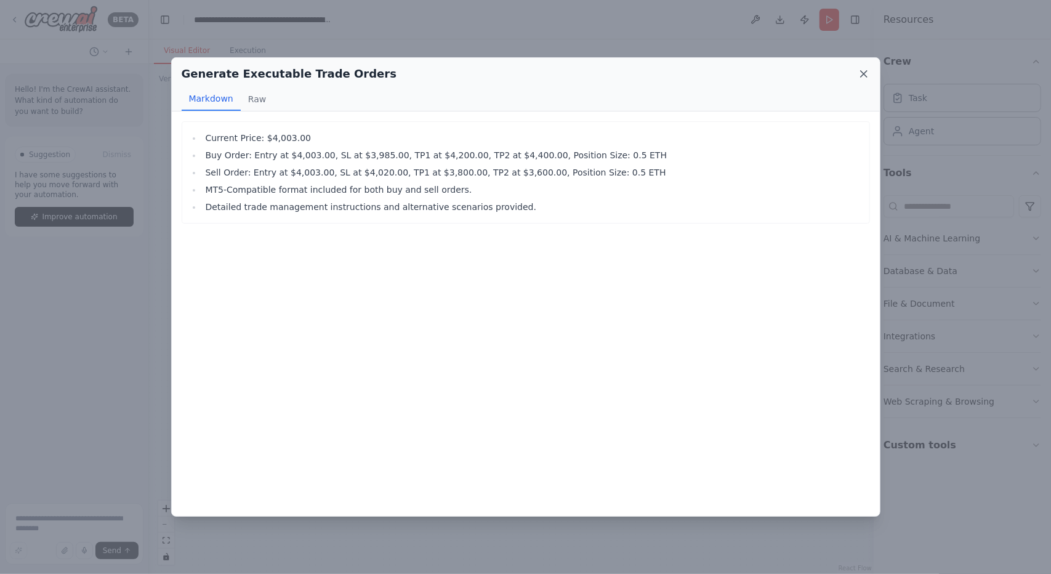
click at [869, 71] on icon at bounding box center [863, 74] width 12 height 12
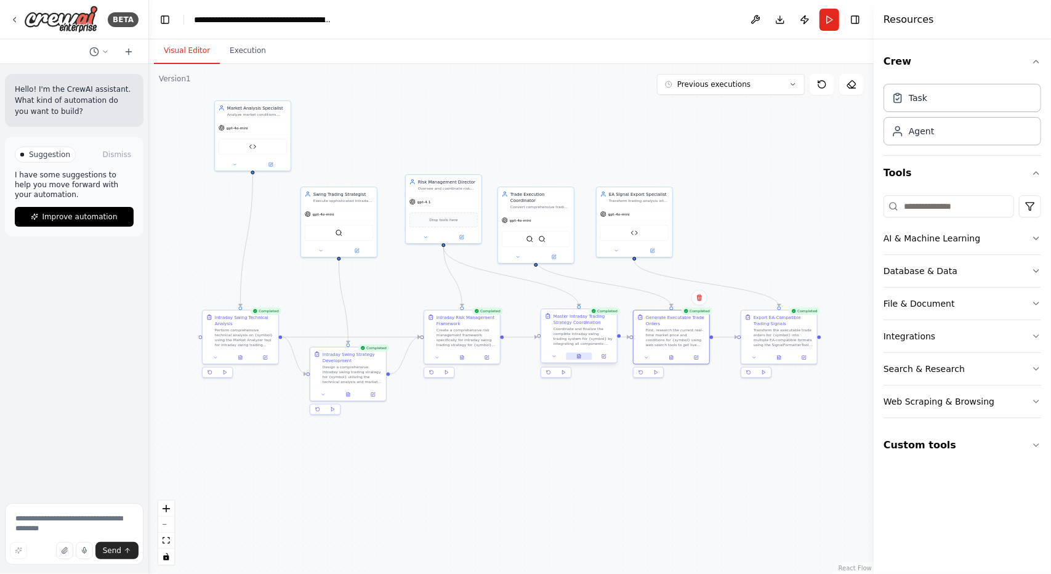
click at [580, 359] on button at bounding box center [579, 356] width 26 height 7
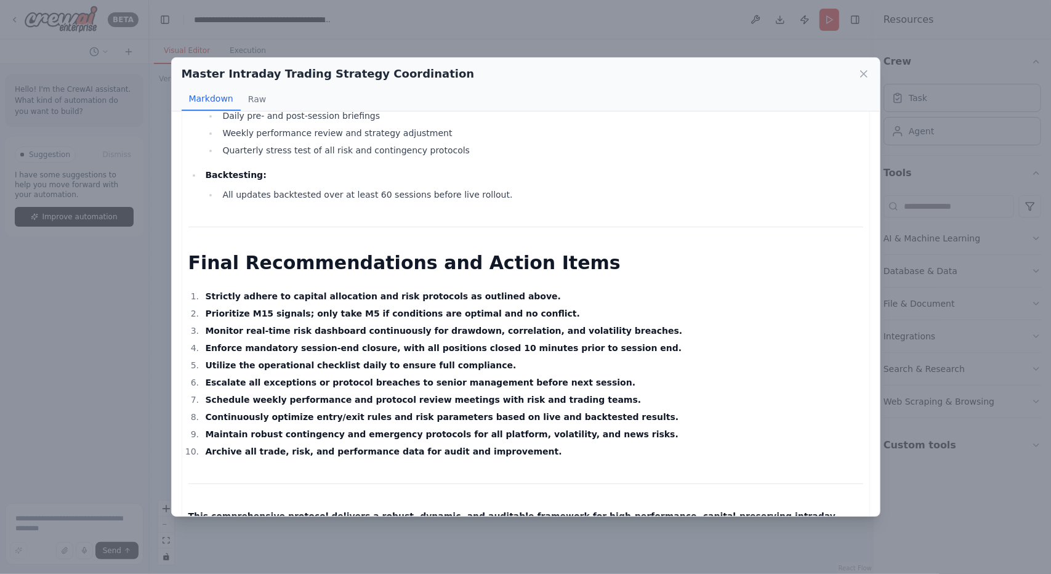
scroll to position [3814, 0]
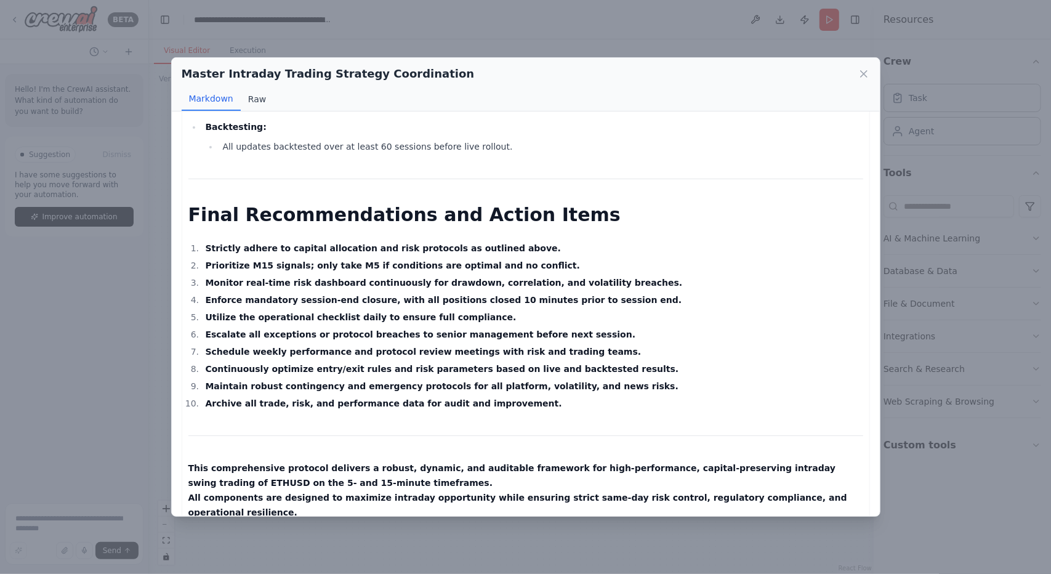
click at [253, 106] on button "Raw" at bounding box center [257, 98] width 33 height 23
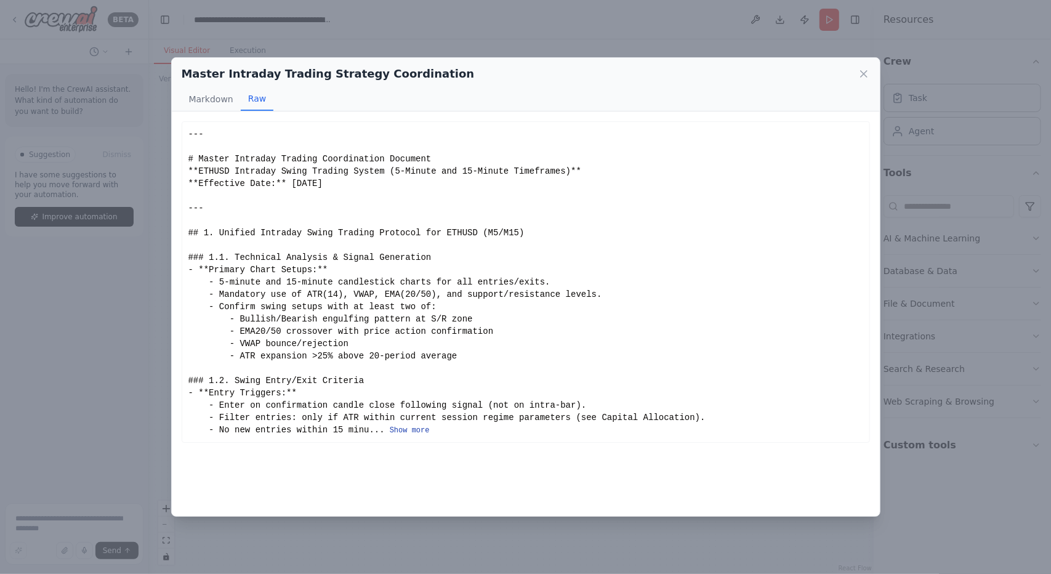
click at [403, 428] on button "Show more" at bounding box center [410, 430] width 40 height 10
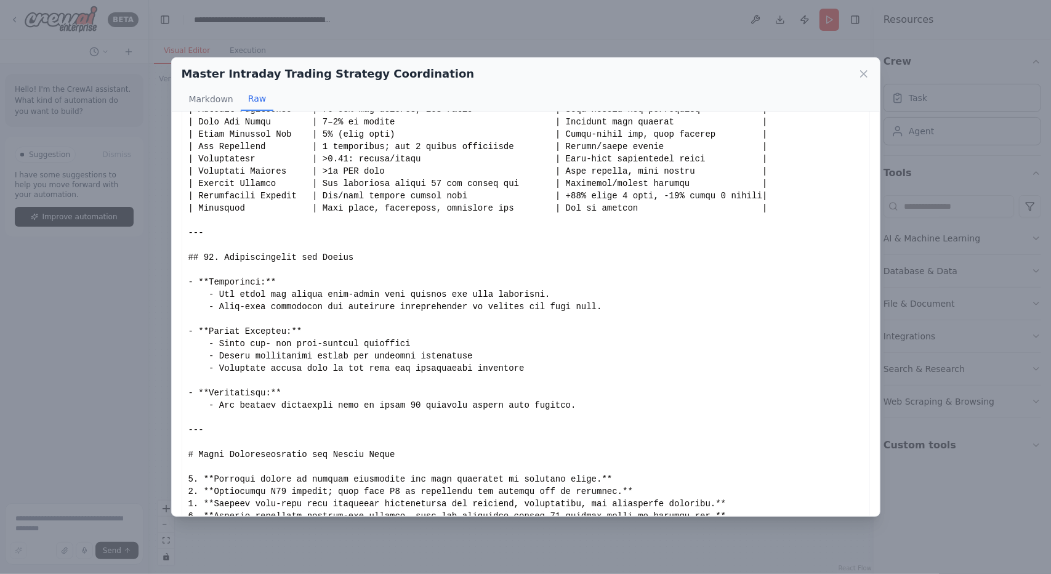
scroll to position [2768, 0]
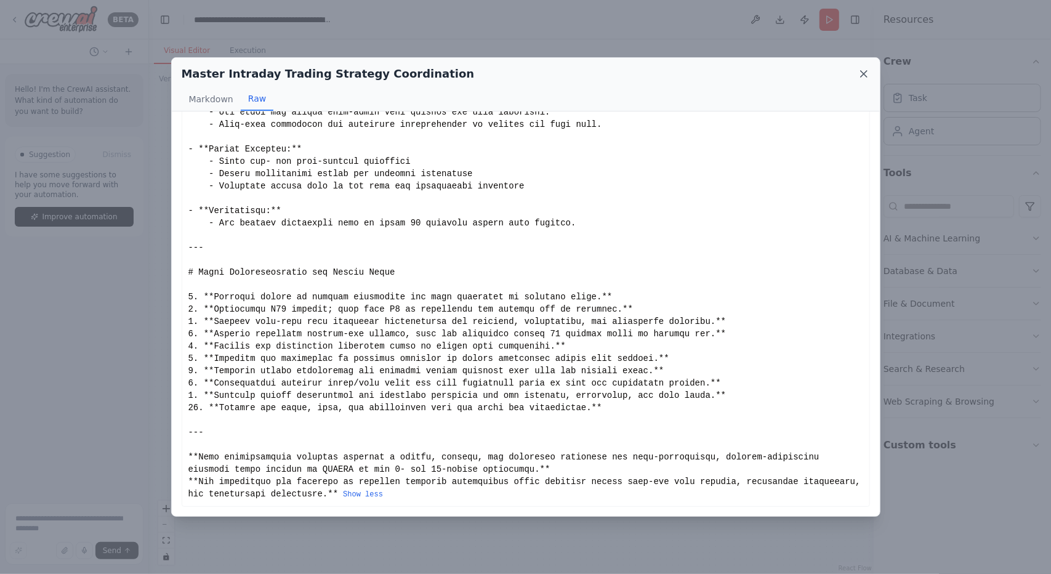
click at [863, 77] on icon at bounding box center [863, 74] width 12 height 12
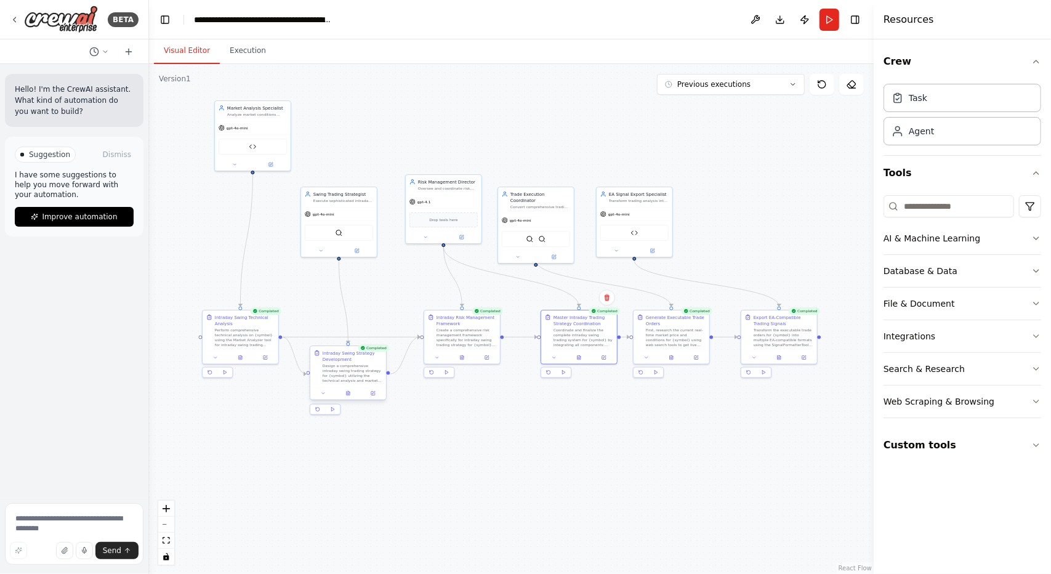
click at [347, 398] on div at bounding box center [348, 393] width 76 height 13
click at [344, 395] on button at bounding box center [348, 393] width 26 height 7
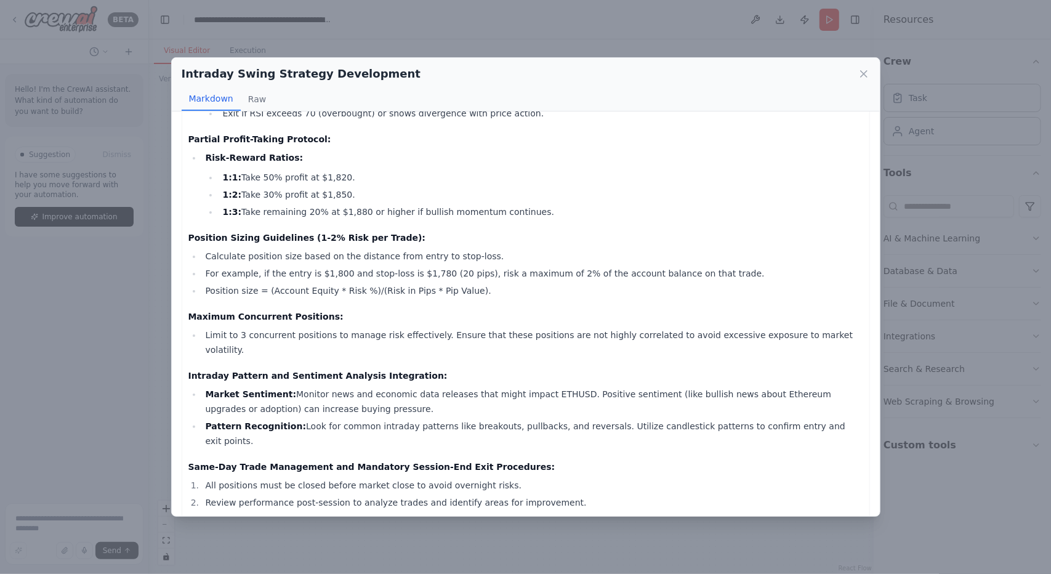
scroll to position [529, 0]
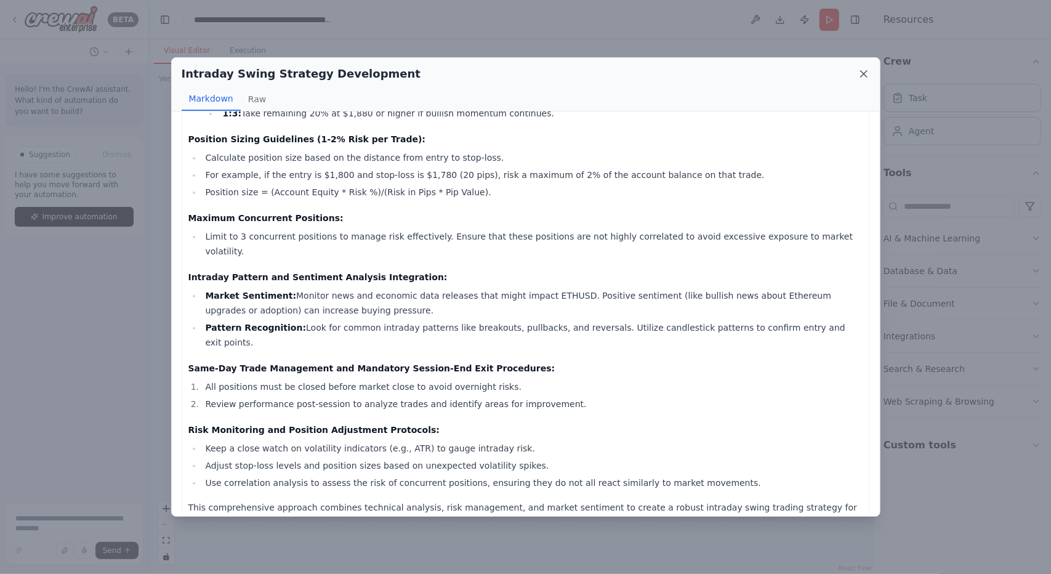
click at [865, 71] on icon at bounding box center [863, 74] width 12 height 12
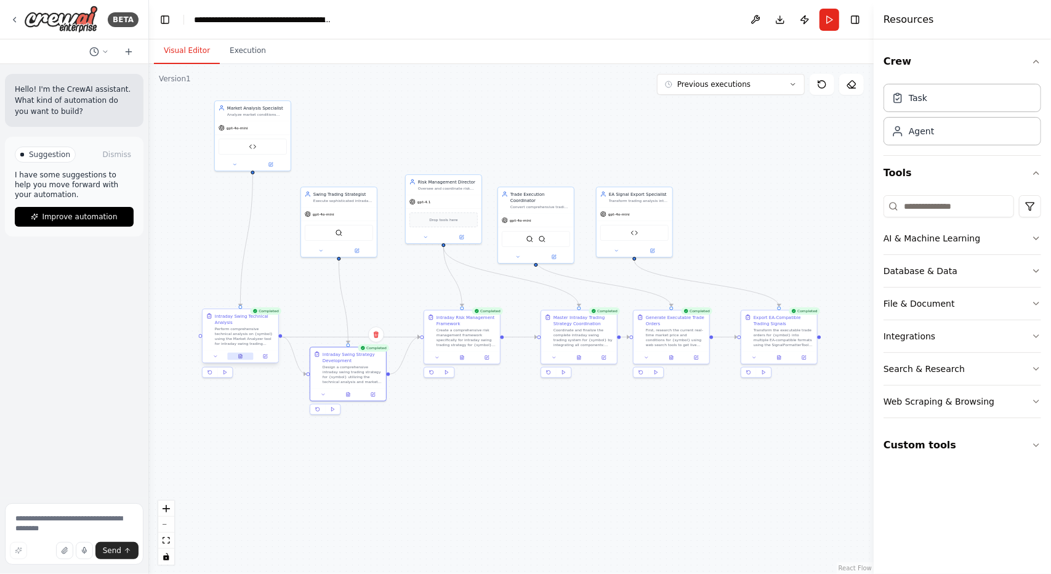
click at [235, 359] on button at bounding box center [240, 356] width 26 height 7
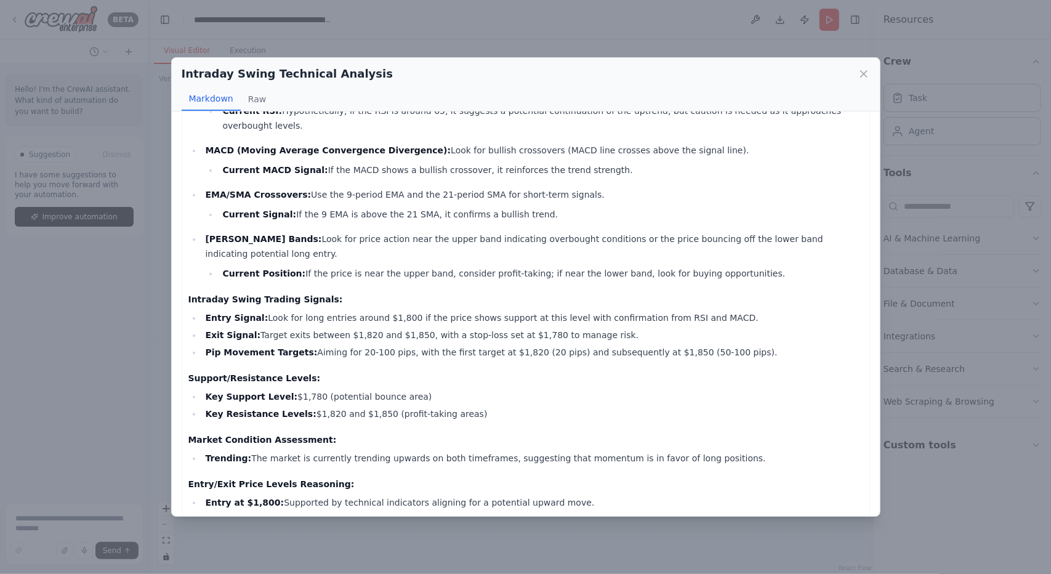
scroll to position [251, 0]
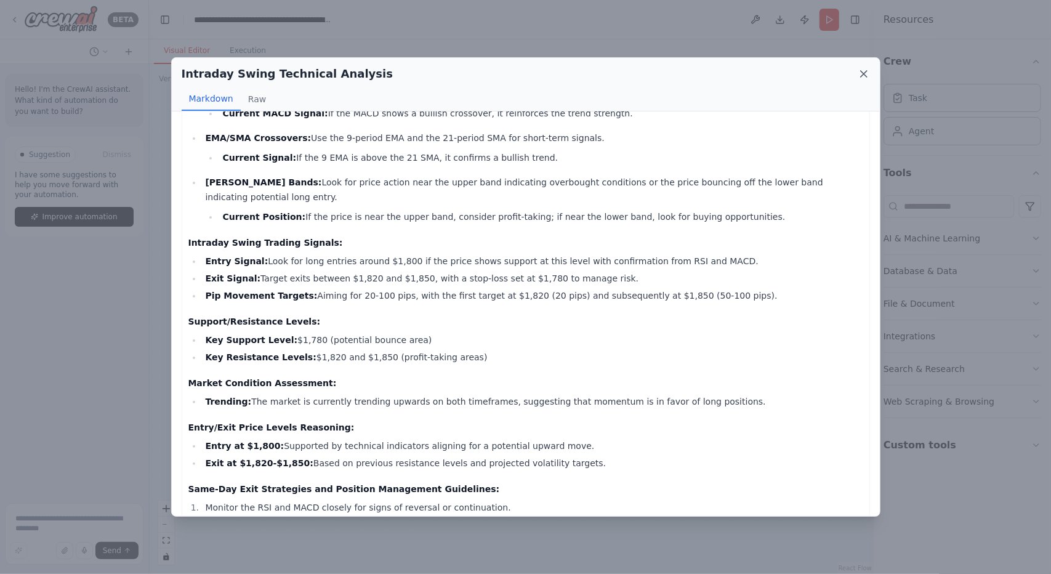
click at [863, 73] on icon at bounding box center [863, 74] width 12 height 12
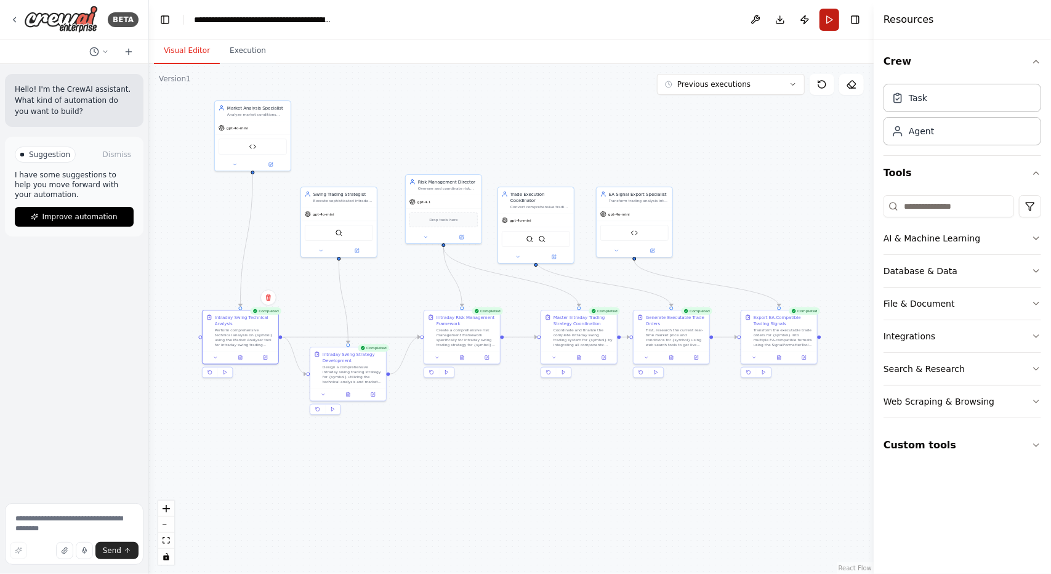
click at [825, 25] on button "Run" at bounding box center [829, 20] width 20 height 22
click at [833, 14] on header "**********" at bounding box center [511, 19] width 725 height 39
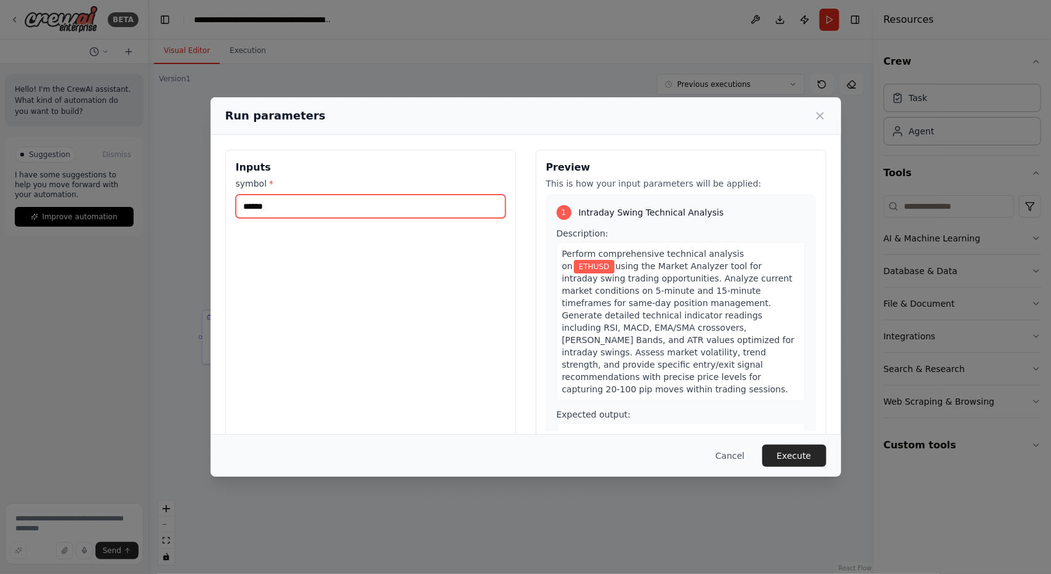
drag, startPoint x: 387, startPoint y: 212, endPoint x: 139, endPoint y: 177, distance: 250.5
click at [139, 177] on div "Run parameters Inputs symbol * ****** Preview This is how your input parameters…" at bounding box center [525, 287] width 1051 height 574
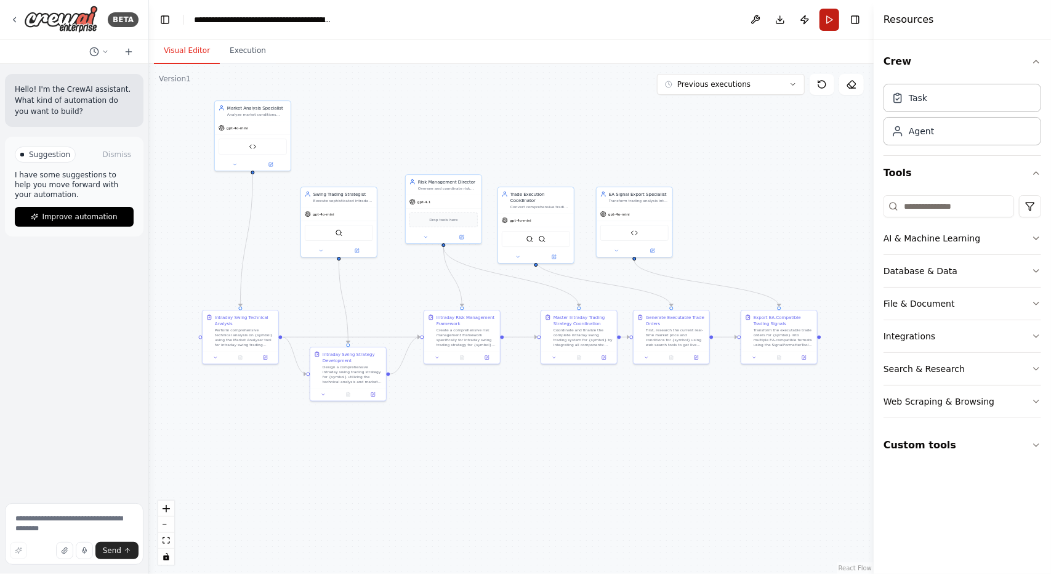
click at [838, 18] on button "Run" at bounding box center [829, 20] width 20 height 22
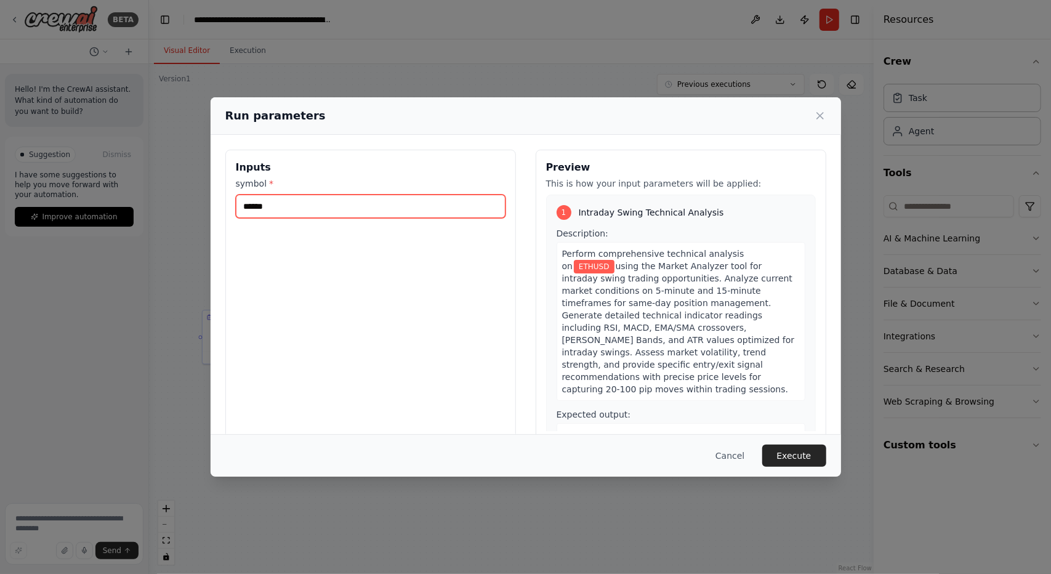
drag, startPoint x: 310, startPoint y: 208, endPoint x: 131, endPoint y: 190, distance: 179.4
click at [131, 190] on div "Run parameters Inputs symbol * ****** Preview This is how your input parameters…" at bounding box center [525, 287] width 1051 height 574
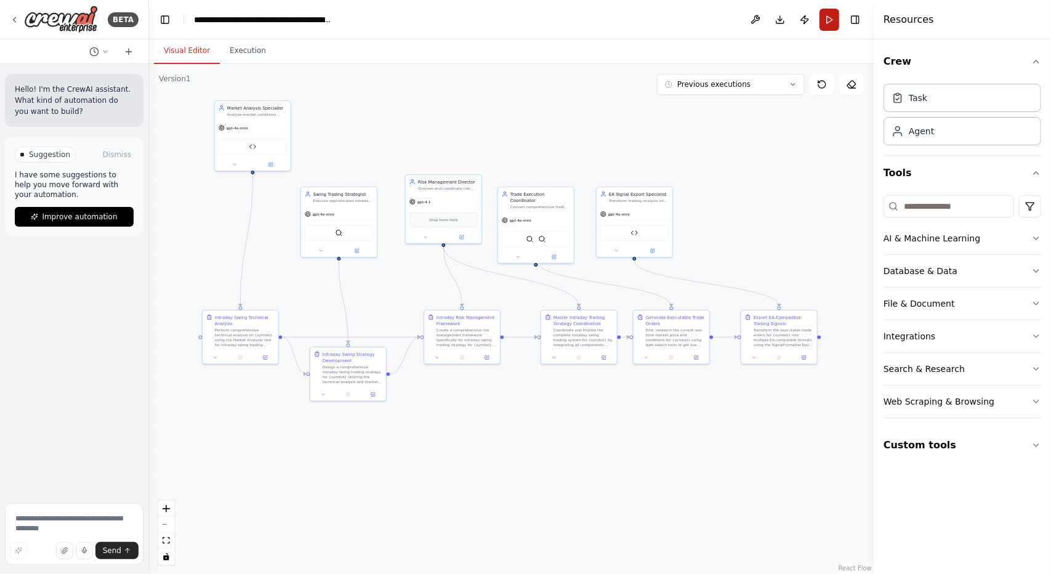
click at [824, 15] on button "Run" at bounding box center [829, 20] width 20 height 22
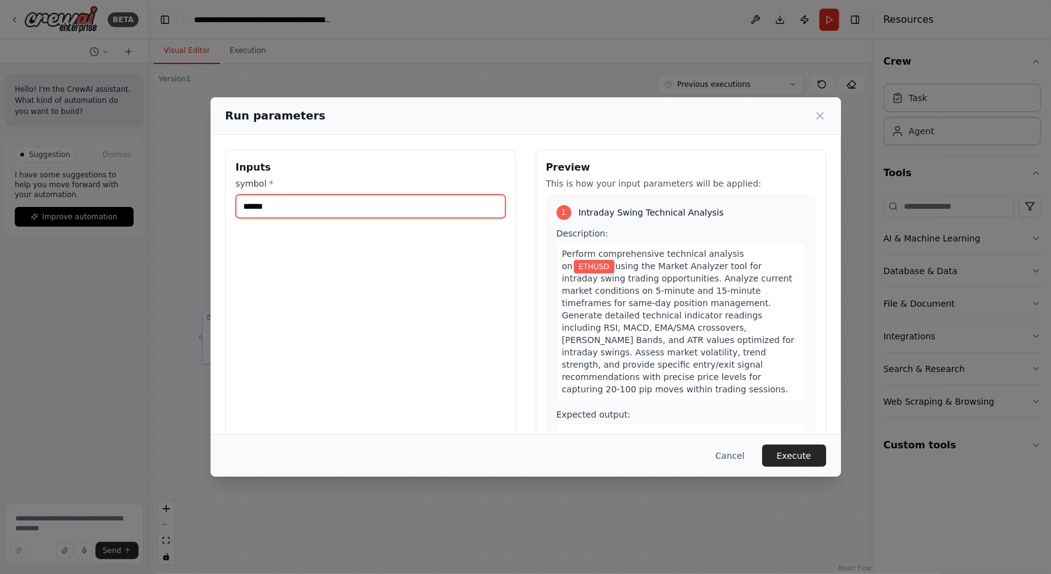
click at [341, 201] on input "******" at bounding box center [371, 206] width 270 height 23
type input "*"
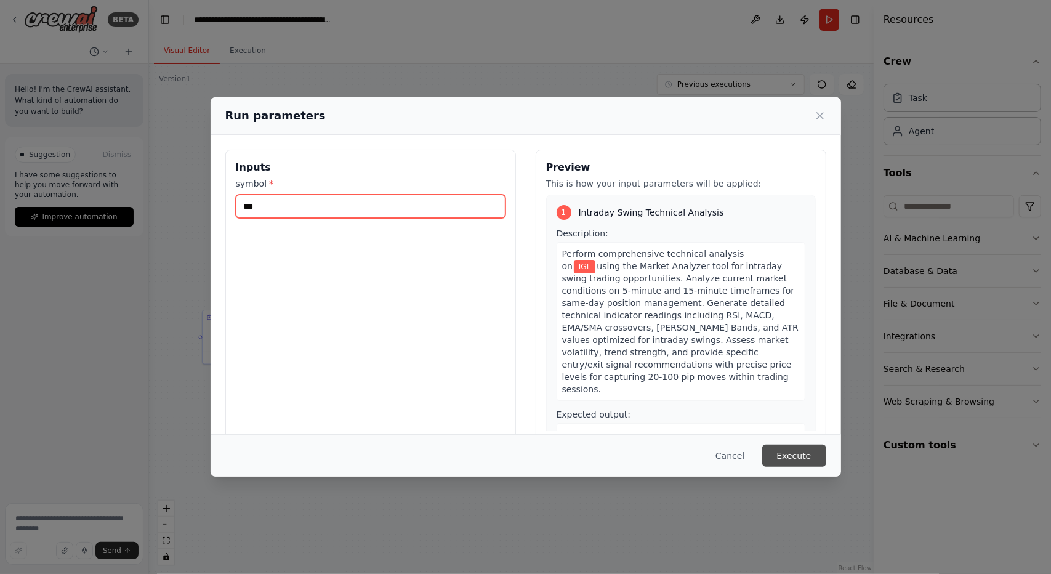
type input "***"
click at [795, 455] on button "Execute" at bounding box center [794, 455] width 64 height 22
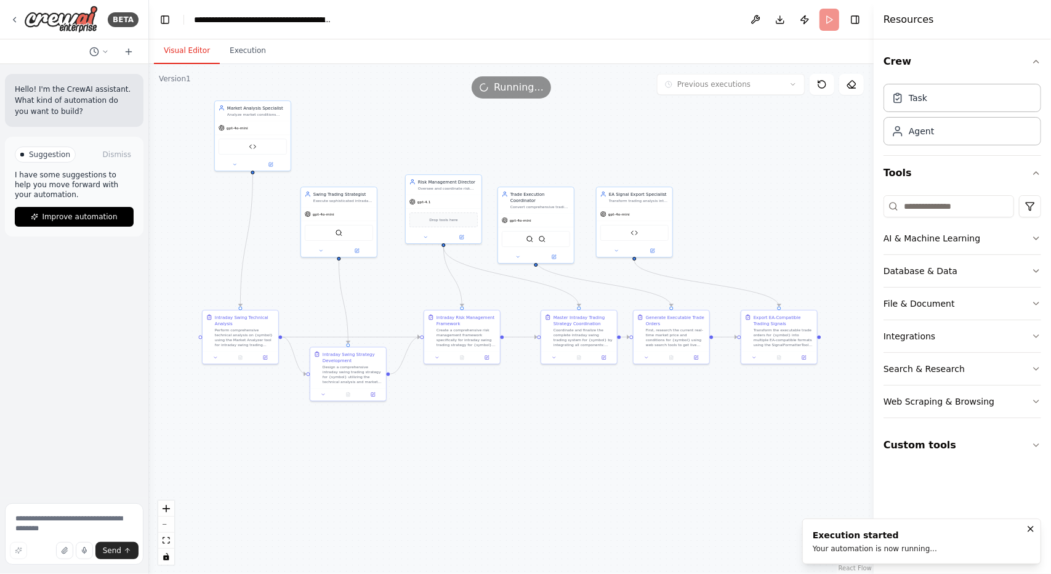
click at [167, 47] on button "Visual Editor" at bounding box center [187, 51] width 66 height 26
click at [255, 66] on div ".deletable-edge-delete-btn { width: 20px; height: 20px; border: 0px solid #ffff…" at bounding box center [511, 319] width 725 height 510
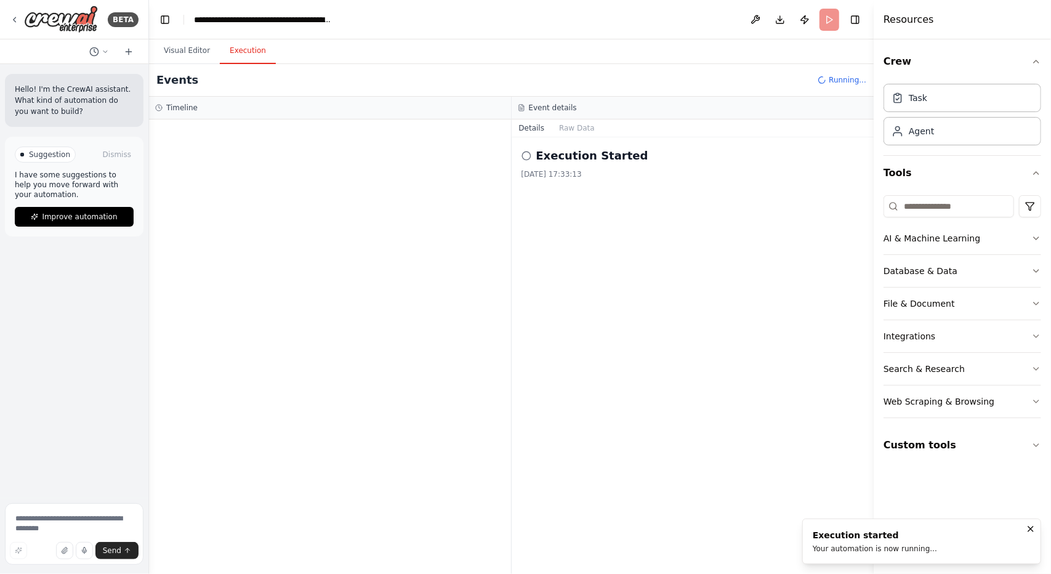
click at [255, 60] on button "Execution" at bounding box center [248, 51] width 56 height 26
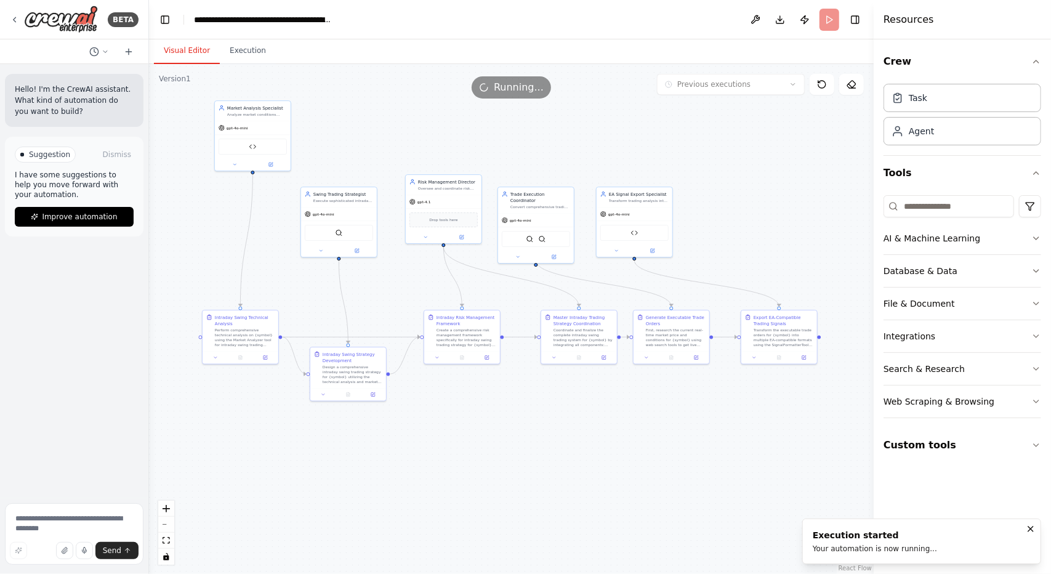
click at [180, 55] on button "Visual Editor" at bounding box center [187, 51] width 66 height 26
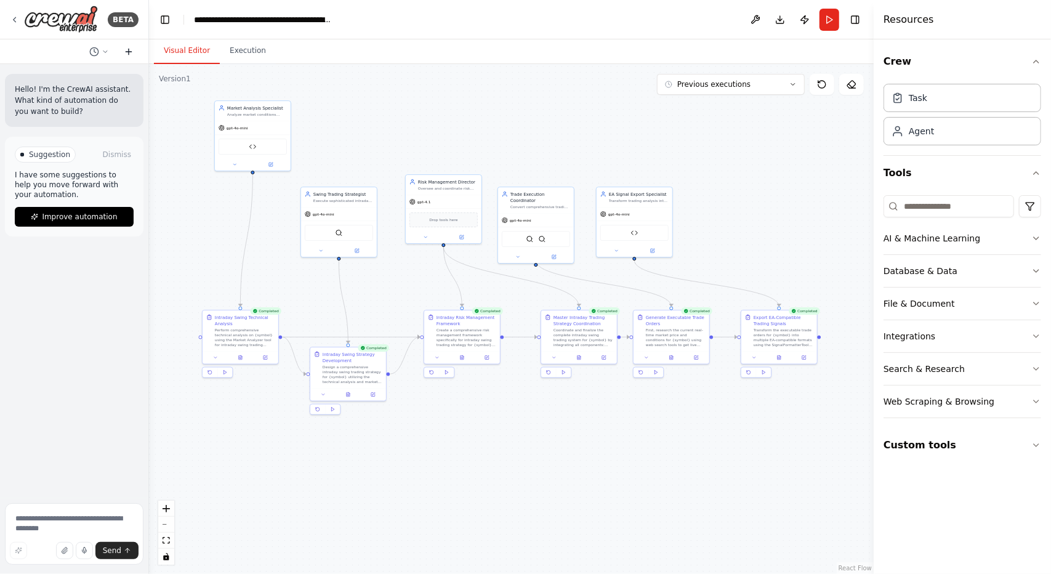
click at [130, 52] on icon at bounding box center [129, 52] width 10 height 10
click at [81, 14] on img at bounding box center [61, 20] width 74 height 28
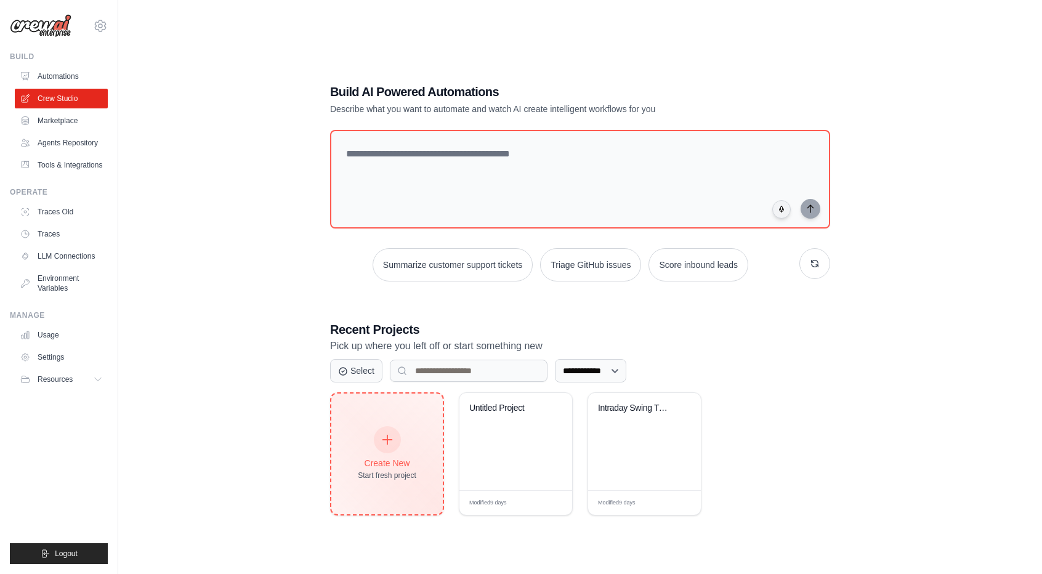
click at [374, 435] on div at bounding box center [387, 439] width 27 height 27
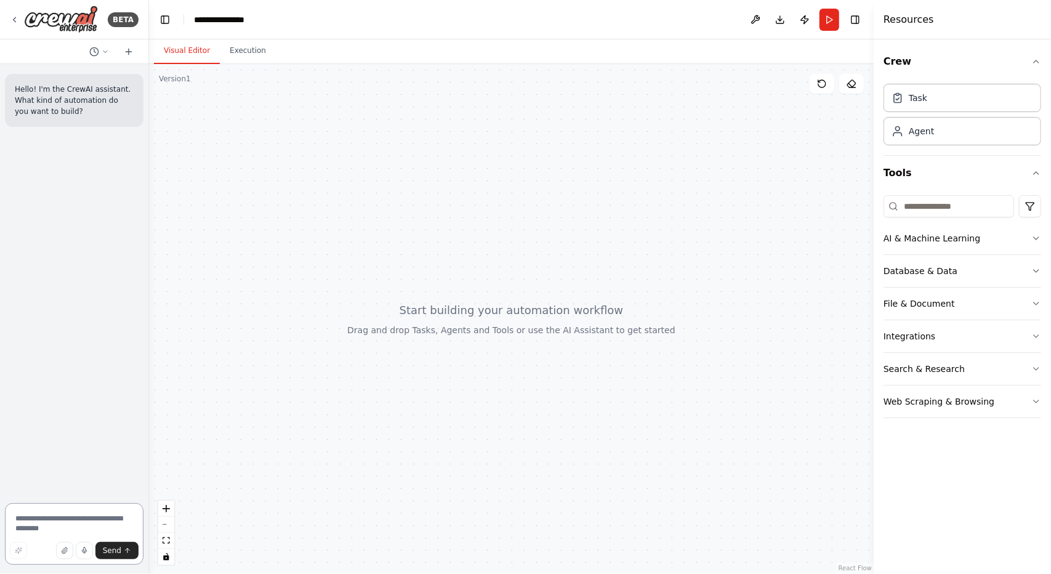
drag, startPoint x: 41, startPoint y: 515, endPoint x: 55, endPoint y: 513, distance: 13.8
click at [42, 516] on textarea at bounding box center [74, 534] width 139 height 62
paste textarea "**********"
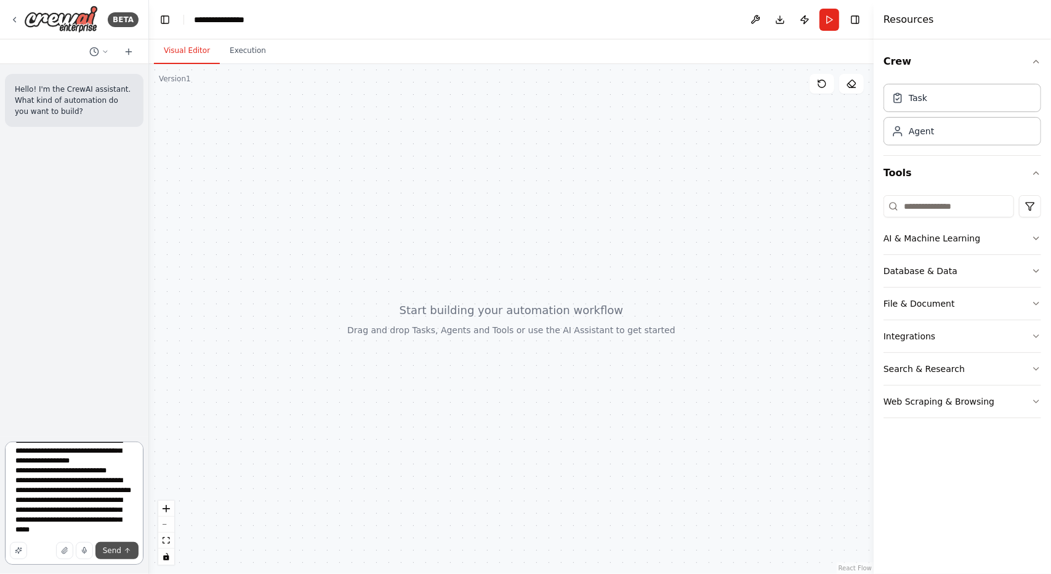
type textarea "**********"
click at [110, 549] on span "Send" at bounding box center [112, 550] width 18 height 10
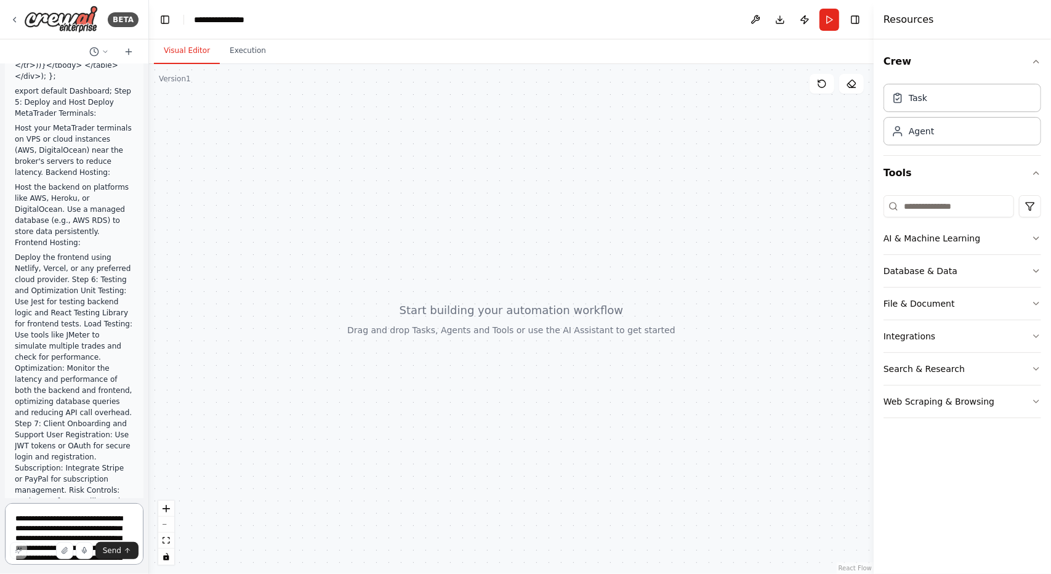
scroll to position [4257, 0]
